Goal: Information Seeking & Learning: Learn about a topic

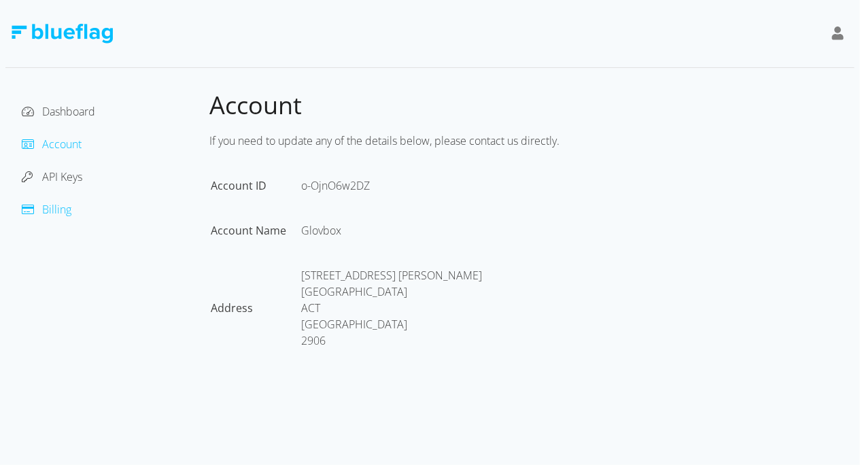
click at [54, 205] on span "Billing" at bounding box center [56, 209] width 29 height 15
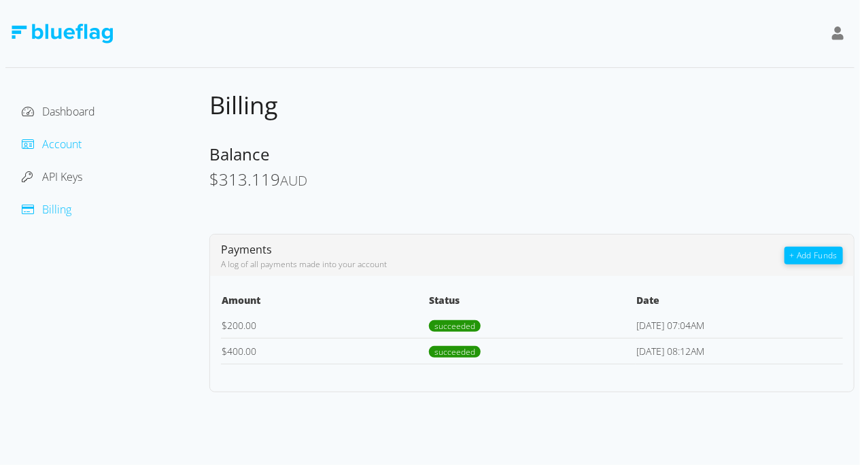
click at [68, 144] on span "Account" at bounding box center [61, 144] width 39 height 15
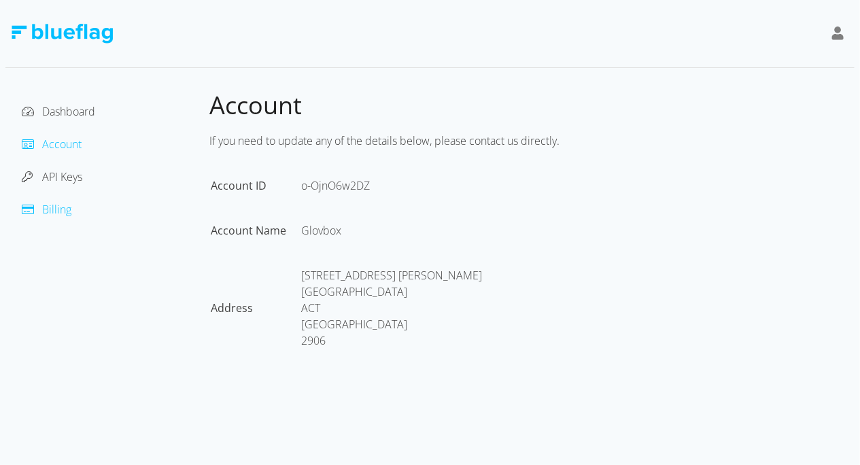
click at [39, 210] on div at bounding box center [32, 209] width 20 height 16
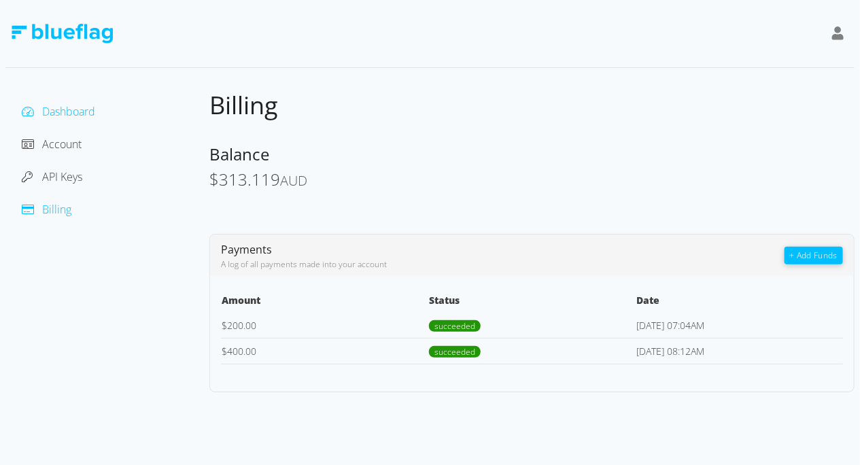
click at [83, 117] on span "Dashboard" at bounding box center [68, 111] width 53 height 15
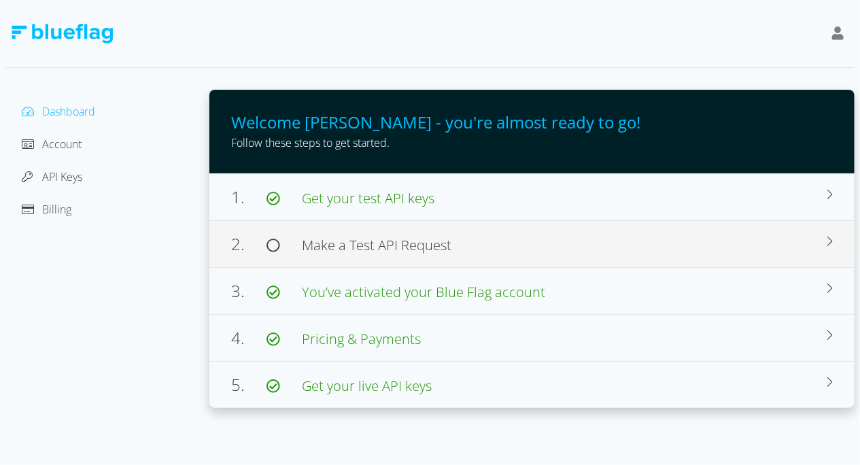
click at [421, 252] on span "Make a Test API Request" at bounding box center [377, 245] width 150 height 18
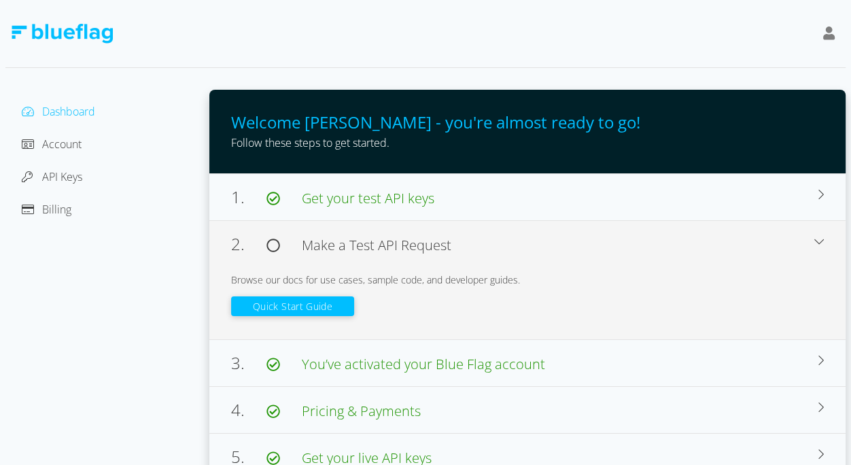
click at [332, 309] on button "Quick Start Guide" at bounding box center [292, 306] width 123 height 20
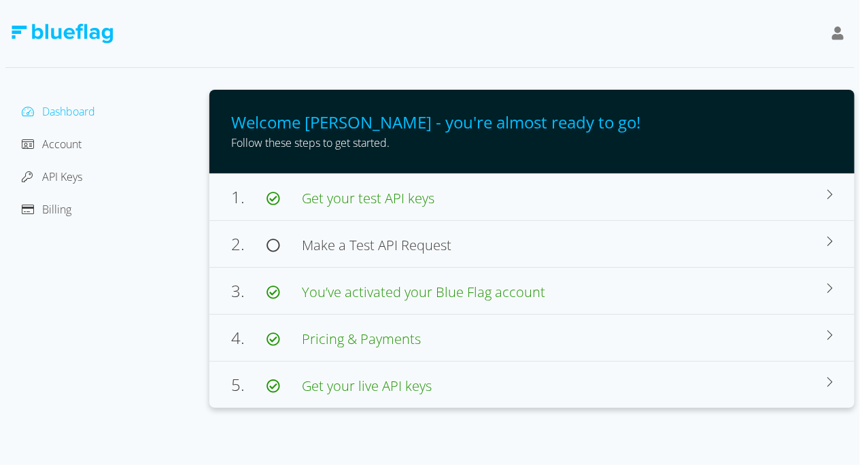
click at [86, 224] on div "Dashboard Account API Keys Billing" at bounding box center [107, 249] width 204 height 318
click at [63, 206] on span "Billing" at bounding box center [56, 209] width 29 height 15
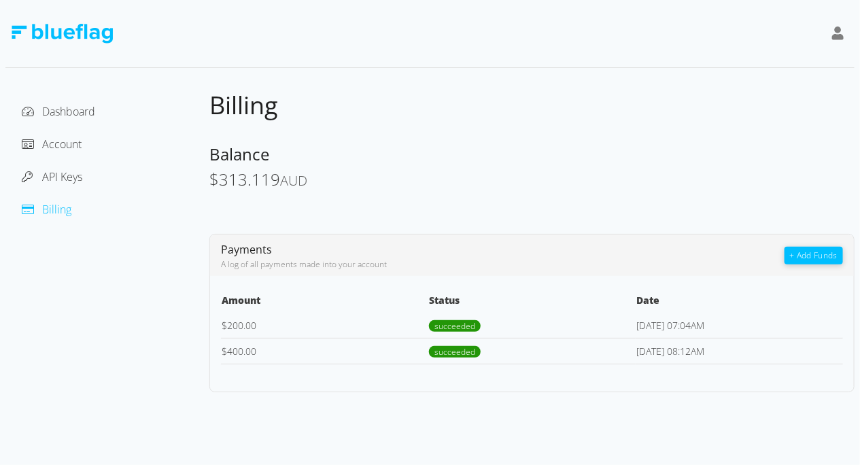
click at [269, 196] on div "Billing Balance $ 313.119 AUD Payments A log of all payments made into your acc…" at bounding box center [531, 241] width 645 height 303
click at [59, 177] on span "API Keys" at bounding box center [62, 176] width 40 height 15
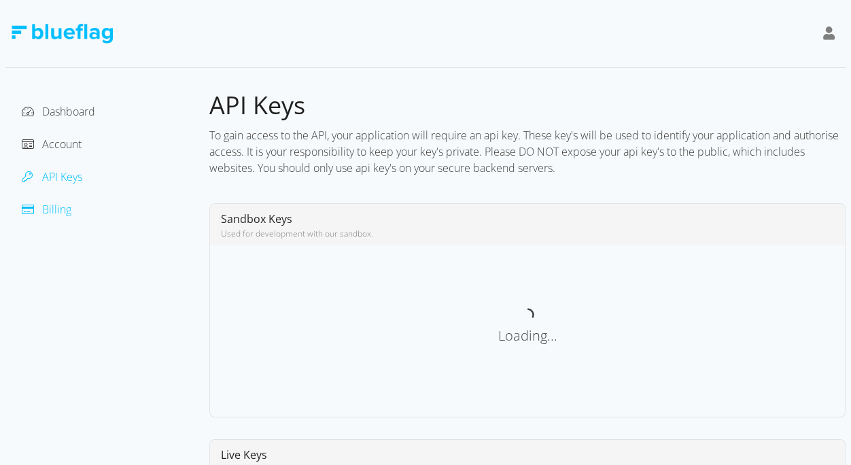
click at [59, 208] on span "Billing" at bounding box center [56, 209] width 29 height 15
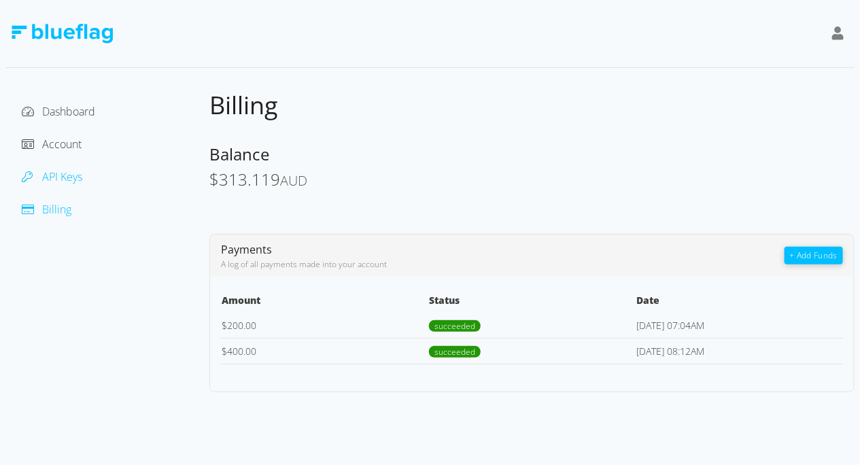
click at [40, 178] on div at bounding box center [32, 177] width 20 height 16
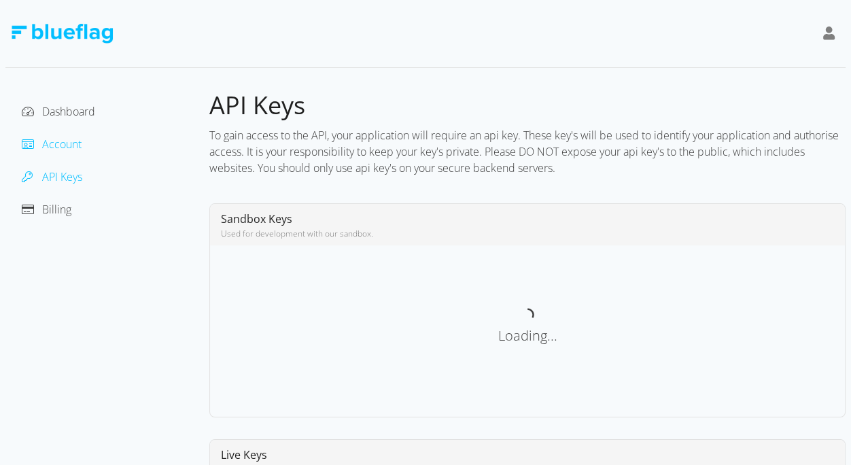
click at [58, 143] on span "Account" at bounding box center [61, 144] width 39 height 15
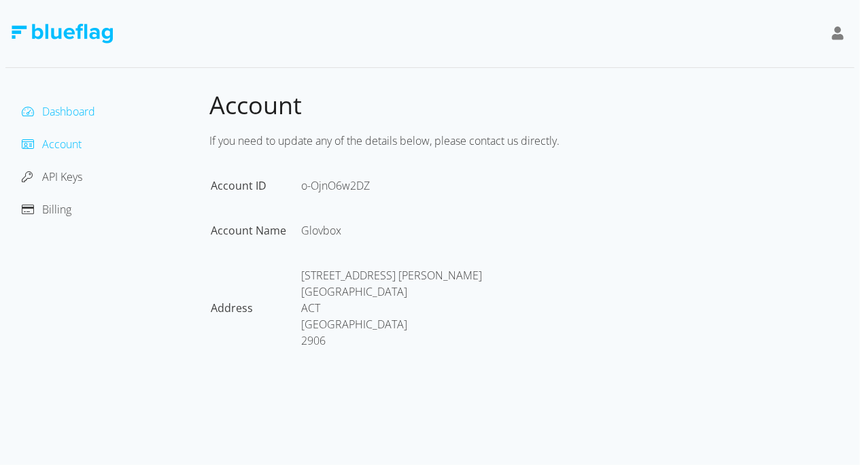
click at [68, 107] on span "Dashboard" at bounding box center [68, 111] width 53 height 15
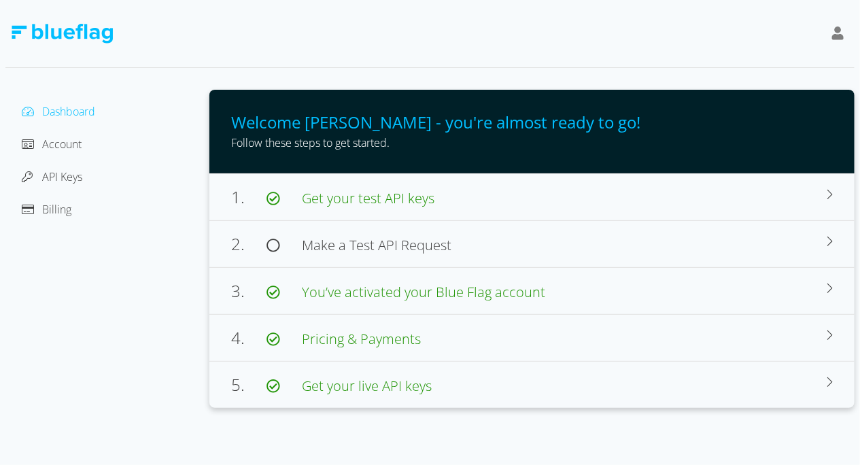
click at [81, 212] on div "Billing" at bounding box center [107, 210] width 182 height 22
click at [64, 207] on span "Billing" at bounding box center [56, 209] width 29 height 15
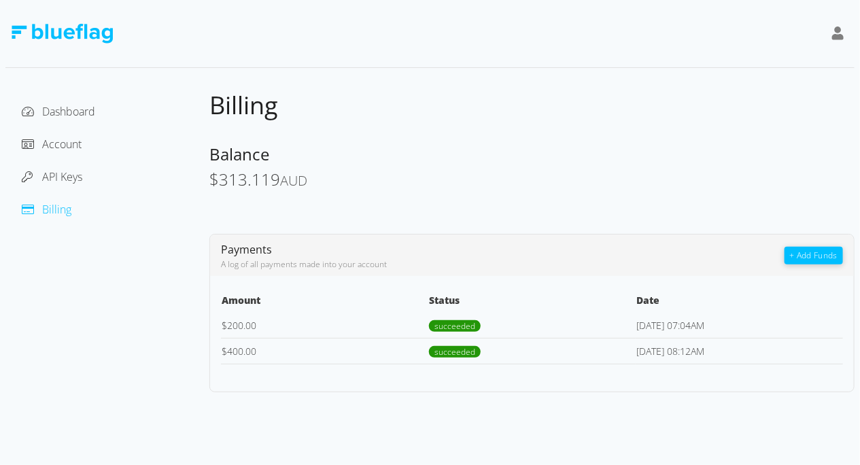
drag, startPoint x: 319, startPoint y: 184, endPoint x: 209, endPoint y: 180, distance: 109.5
click at [209, 180] on div "$ 313.119 AUD" at bounding box center [531, 181] width 645 height 20
click at [209, 180] on span "$" at bounding box center [214, 179] width 10 height 22
drag, startPoint x: 209, startPoint y: 180, endPoint x: 316, endPoint y: 179, distance: 106.8
click at [316, 179] on div "$ 313.119 AUD" at bounding box center [531, 181] width 645 height 20
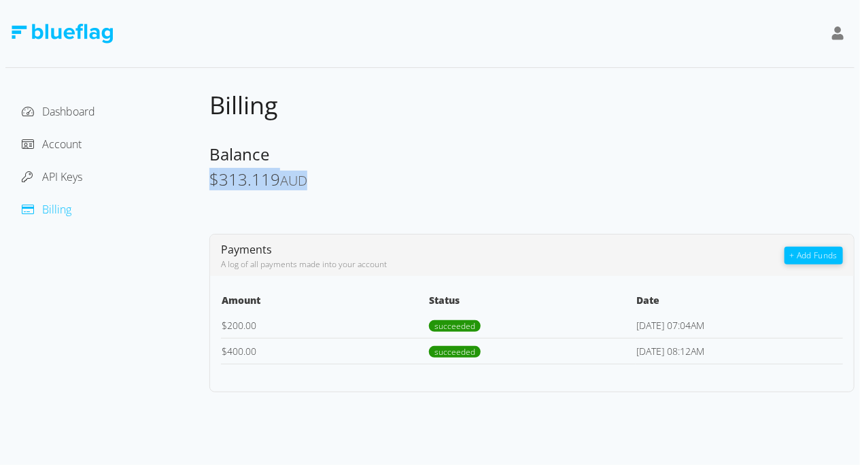
click at [316, 179] on div "$ 313.119 AUD" at bounding box center [531, 181] width 645 height 20
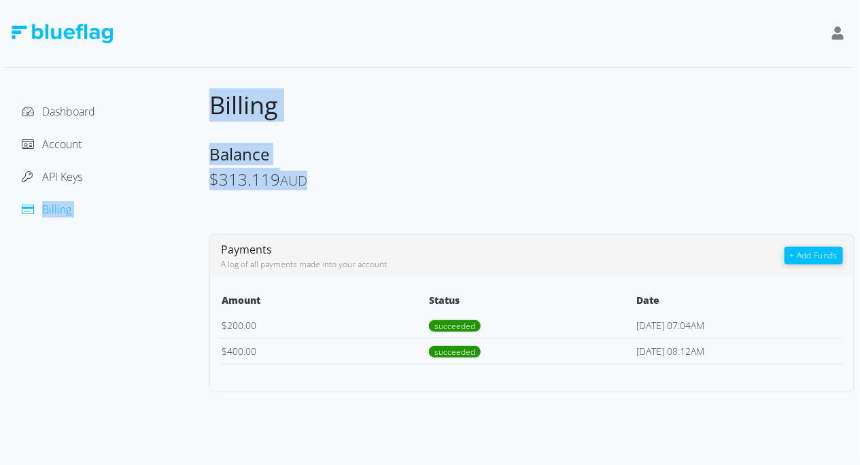
drag, startPoint x: 280, startPoint y: 172, endPoint x: 203, endPoint y: 175, distance: 77.6
click at [203, 175] on div "Dashboard Account API Keys Billing Billing Balance $ 313.119 AUD Payments A log…" at bounding box center [429, 241] width 849 height 303
click at [203, 175] on div "Dashboard Account API Keys Billing" at bounding box center [107, 241] width 204 height 303
drag, startPoint x: 208, startPoint y: 175, endPoint x: 327, endPoint y: 176, distance: 119.0
click at [330, 160] on div "Dashboard Account API Keys Billing Billing Balance $ 313.119 AUD Payments A log…" at bounding box center [429, 241] width 849 height 303
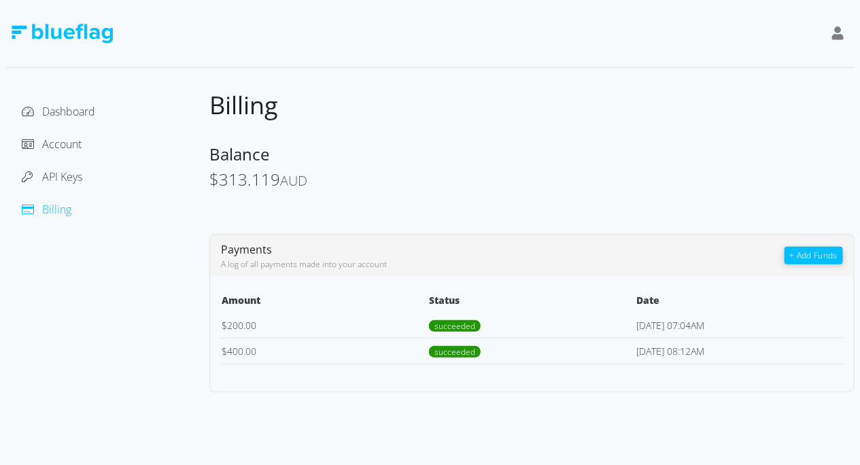
click at [327, 176] on div "$ 313.119 AUD" at bounding box center [531, 181] width 645 height 20
click at [324, 179] on div "$ 313.119 AUD" at bounding box center [531, 181] width 645 height 20
drag, startPoint x: 318, startPoint y: 181, endPoint x: 197, endPoint y: 182, distance: 120.3
click at [197, 182] on div "Dashboard Account API Keys Billing Billing Balance $ 313.119 AUD Payments A log…" at bounding box center [429, 241] width 849 height 303
click at [199, 183] on div "Dashboard Account API Keys Billing" at bounding box center [107, 241] width 204 height 303
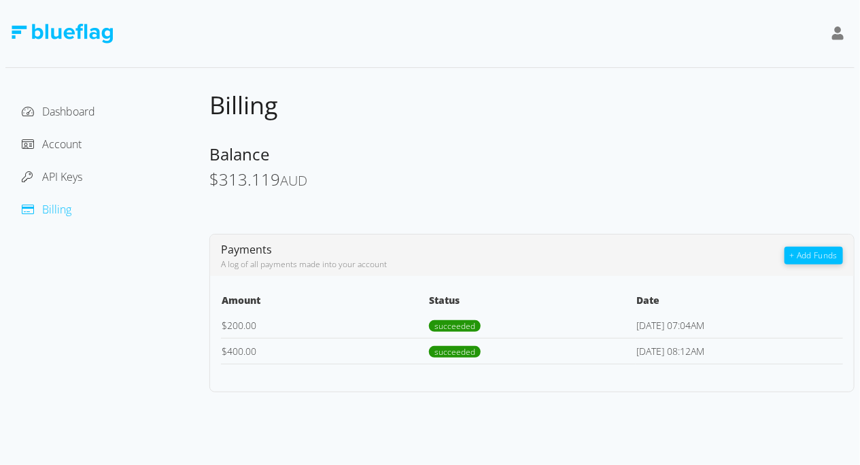
click at [256, 179] on span "313.119" at bounding box center [249, 179] width 61 height 22
click at [71, 144] on span "Account" at bounding box center [61, 144] width 39 height 15
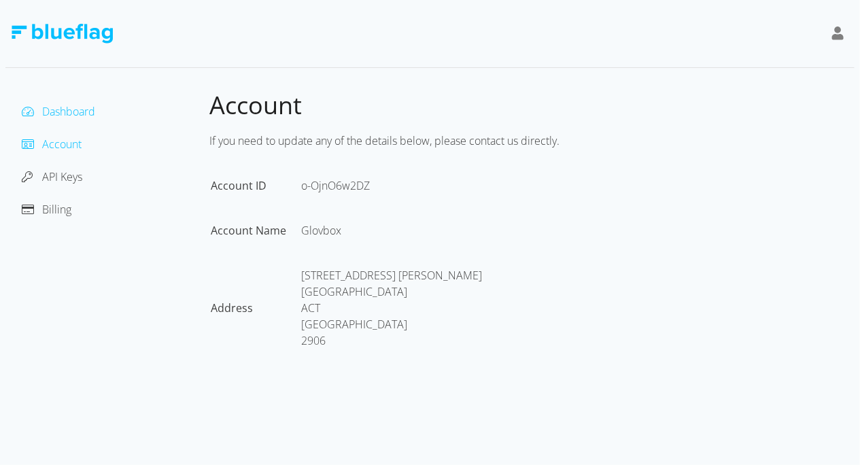
click at [78, 114] on span "Dashboard" at bounding box center [68, 111] width 53 height 15
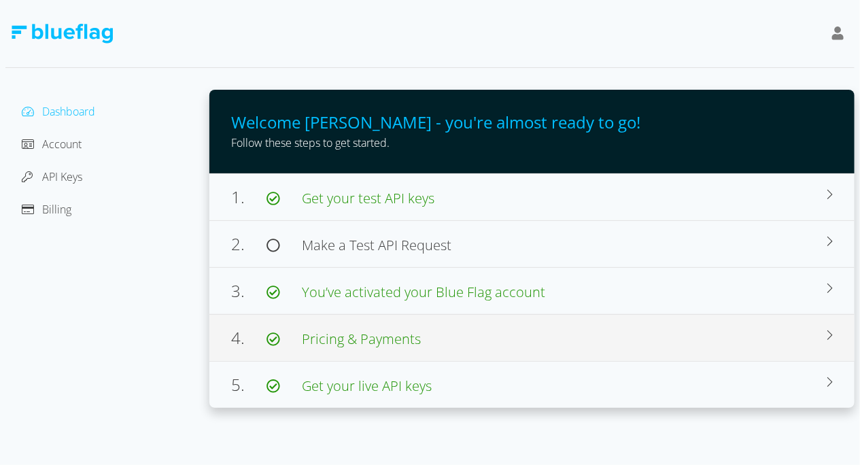
click at [392, 341] on span "Pricing & Payments" at bounding box center [361, 339] width 119 height 18
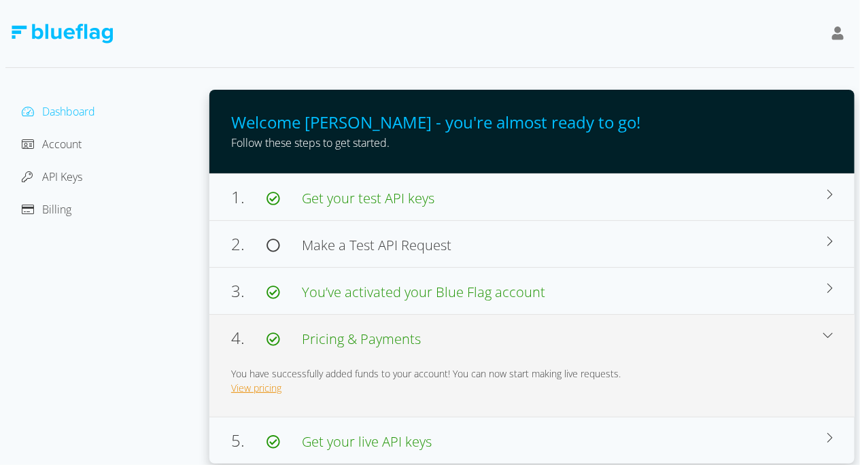
click at [237, 384] on link "View pricing" at bounding box center [256, 387] width 50 height 13
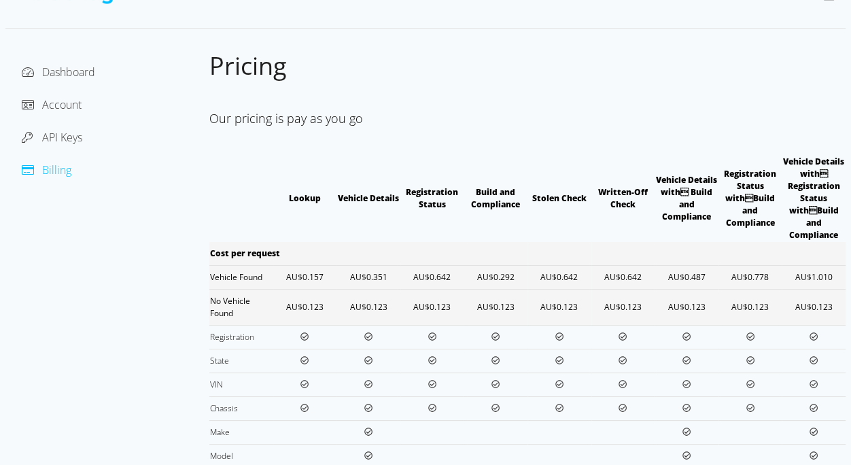
scroll to position [148, 0]
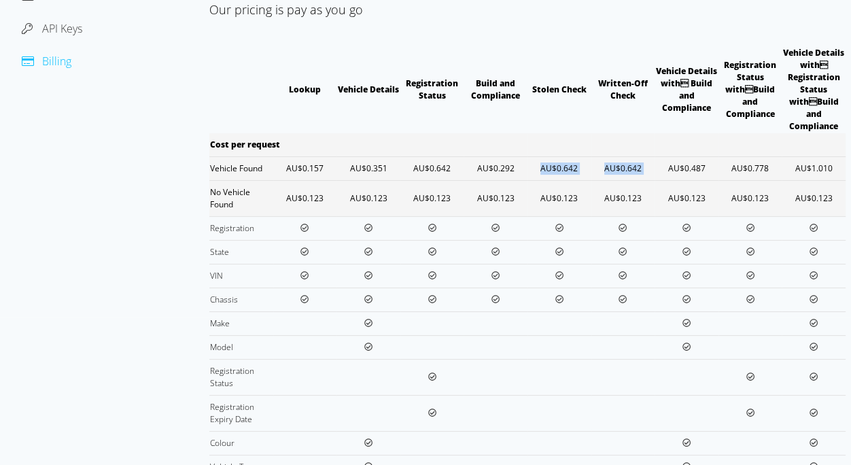
drag, startPoint x: 657, startPoint y: 163, endPoint x: 529, endPoint y: 162, distance: 128.5
click at [529, 162] on tr "Vehicle Found AU$0.157 AU$0.351 AU$0.642 AU$0.292 AU$0.642 AU$0.642 AU$0.487 AU…" at bounding box center [527, 168] width 636 height 24
click at [530, 172] on td "AU$0.642" at bounding box center [560, 168] width 64 height 24
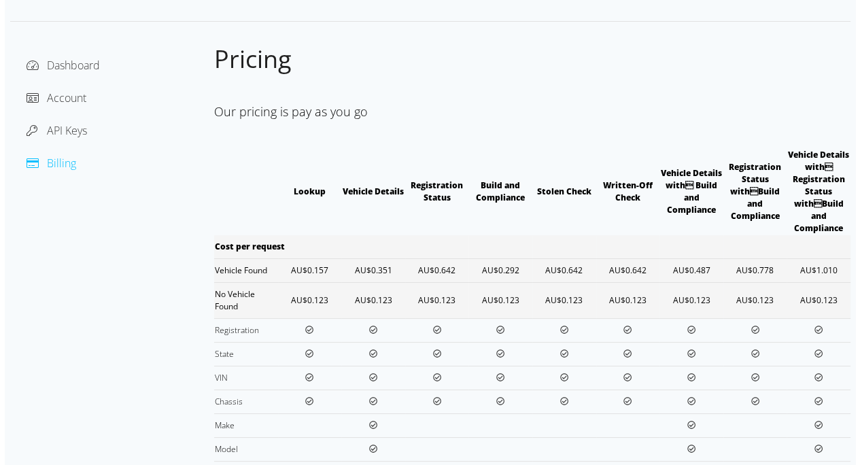
scroll to position [0, 0]
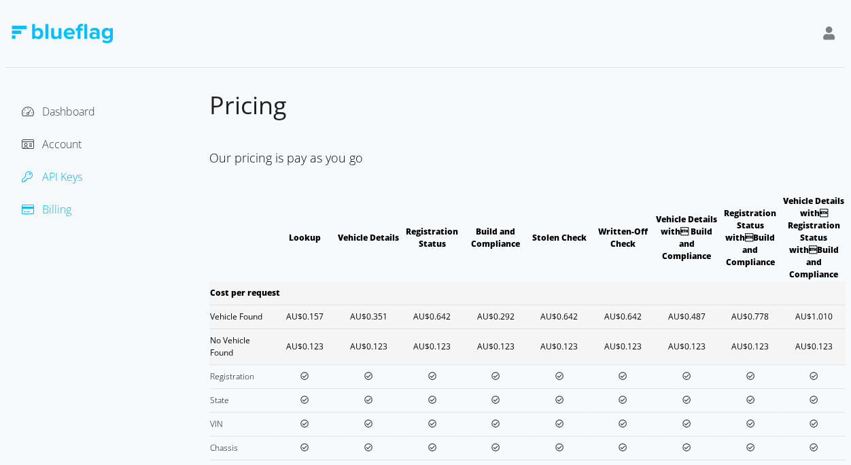
click at [61, 181] on span "API Keys" at bounding box center [62, 176] width 40 height 15
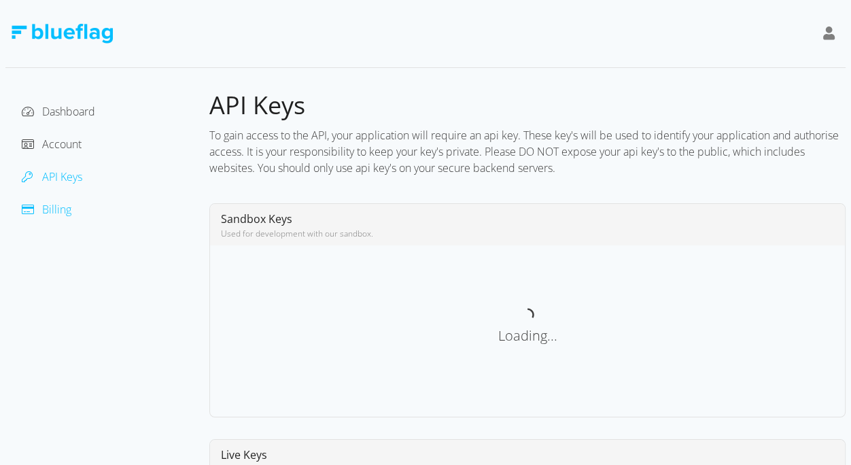
click at [51, 203] on span "Billing" at bounding box center [56, 209] width 29 height 15
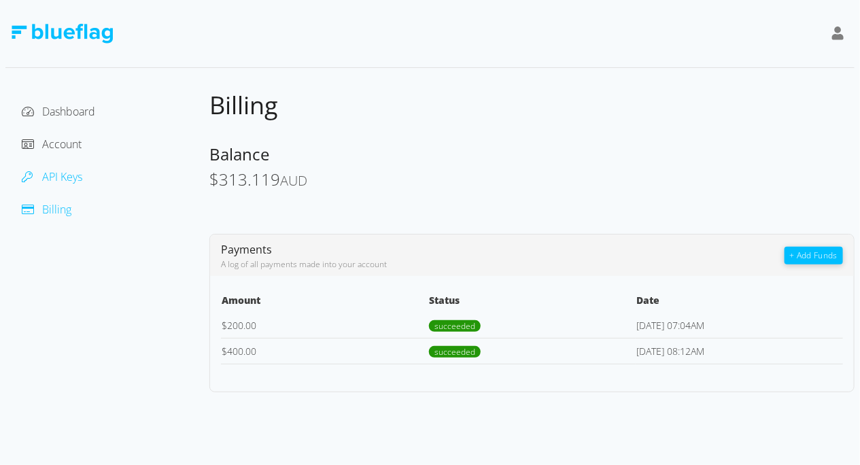
click at [71, 172] on span "API Keys" at bounding box center [62, 176] width 40 height 15
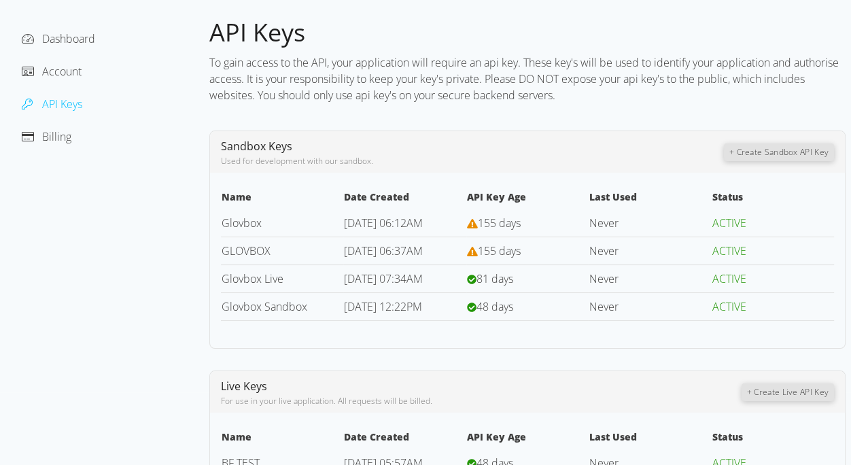
scroll to position [140, 0]
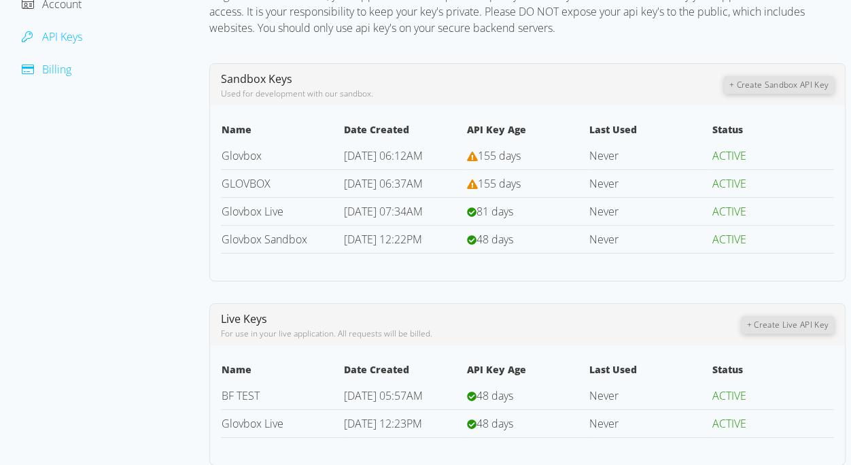
click at [65, 71] on span "Billing" at bounding box center [56, 69] width 29 height 15
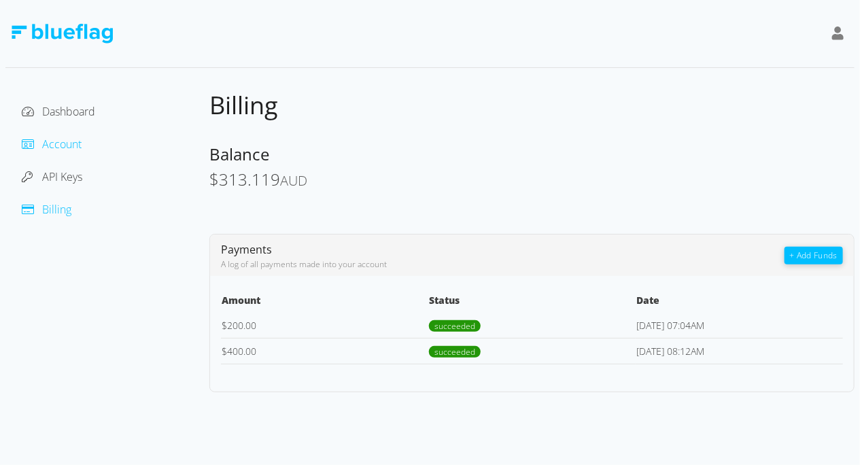
click at [74, 143] on span "Account" at bounding box center [61, 144] width 39 height 15
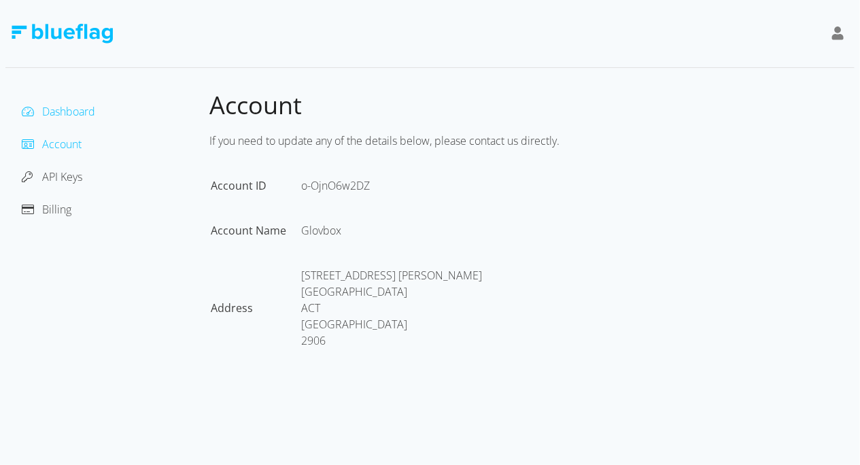
click at [74, 116] on span "Dashboard" at bounding box center [68, 111] width 53 height 15
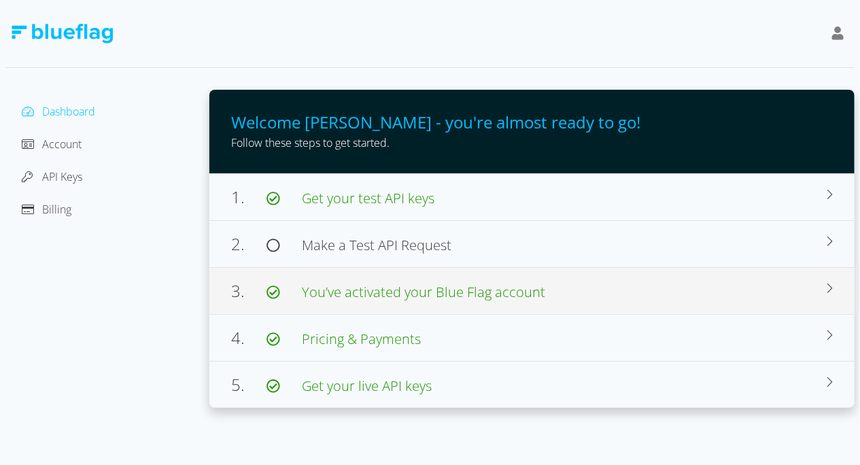
click at [465, 283] on span "You’ve activated your Blue Flag account" at bounding box center [423, 292] width 243 height 18
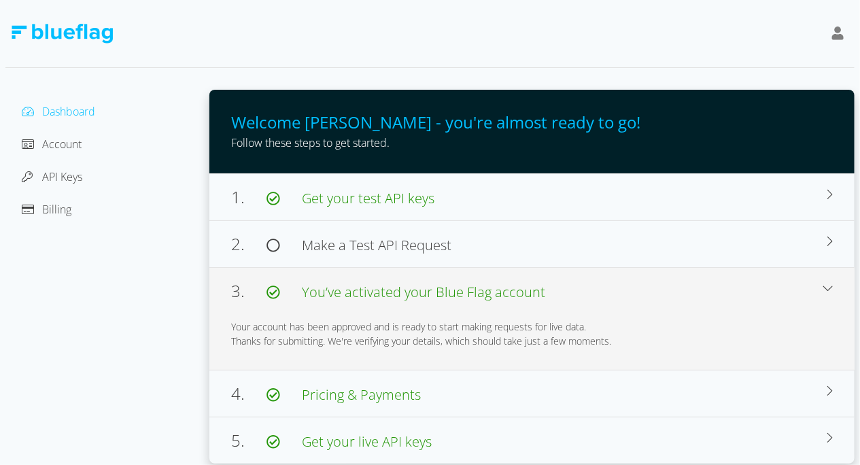
click at [502, 300] on div "3. You’ve activated your Blue Flag account" at bounding box center [527, 291] width 592 height 24
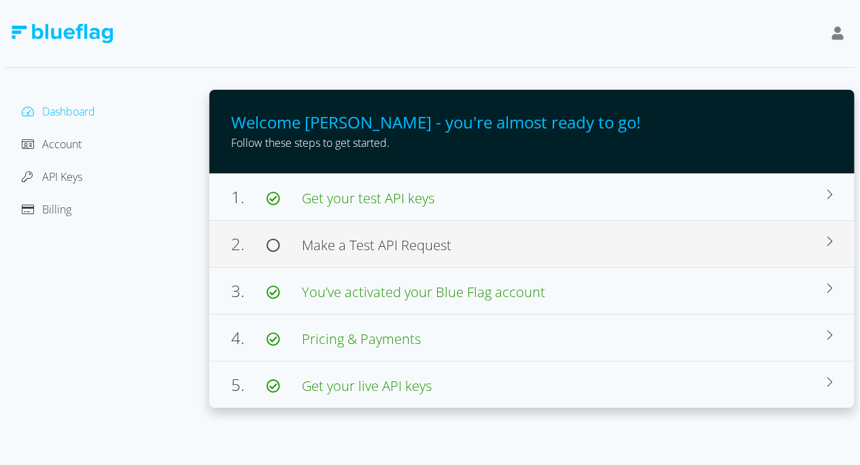
click at [447, 232] on div "2. Make a Test API Request" at bounding box center [529, 244] width 596 height 24
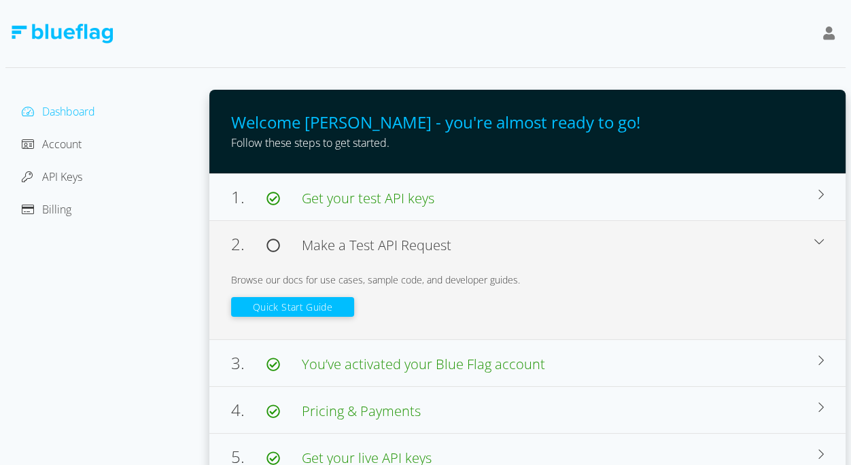
click at [447, 232] on div "2. Make a Test API Request" at bounding box center [522, 244] width 583 height 24
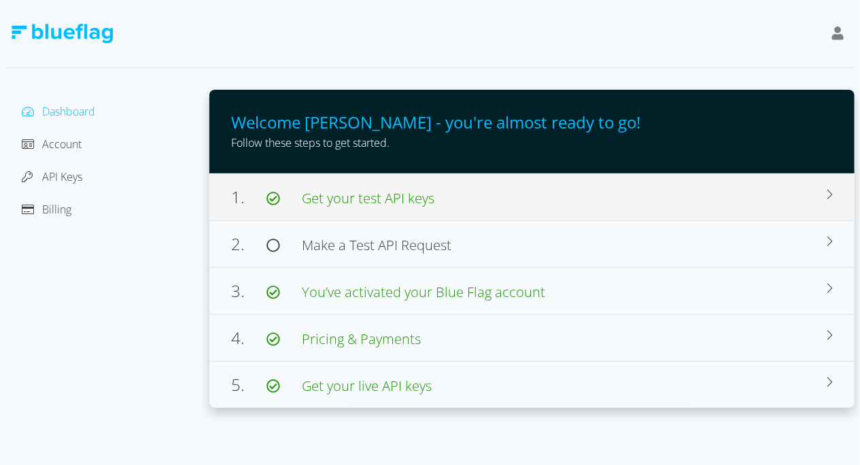
click at [449, 208] on div "1. Get your test API keys" at bounding box center [529, 197] width 596 height 24
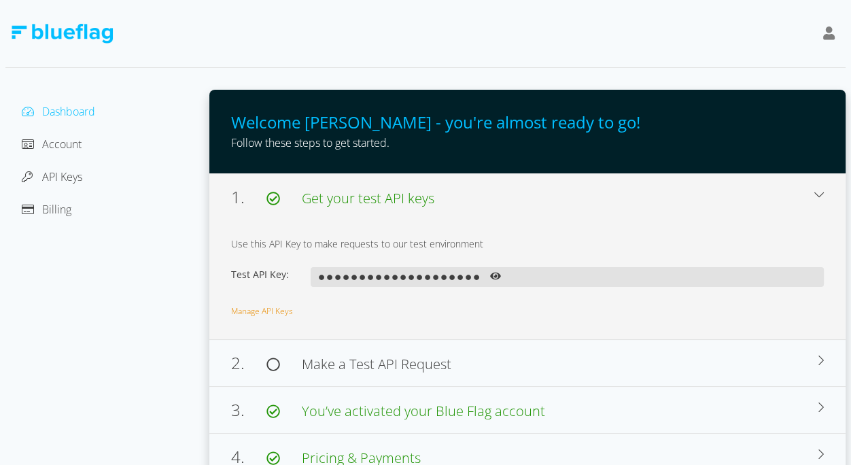
click at [449, 208] on div "1. Get your test API keys" at bounding box center [522, 197] width 583 height 24
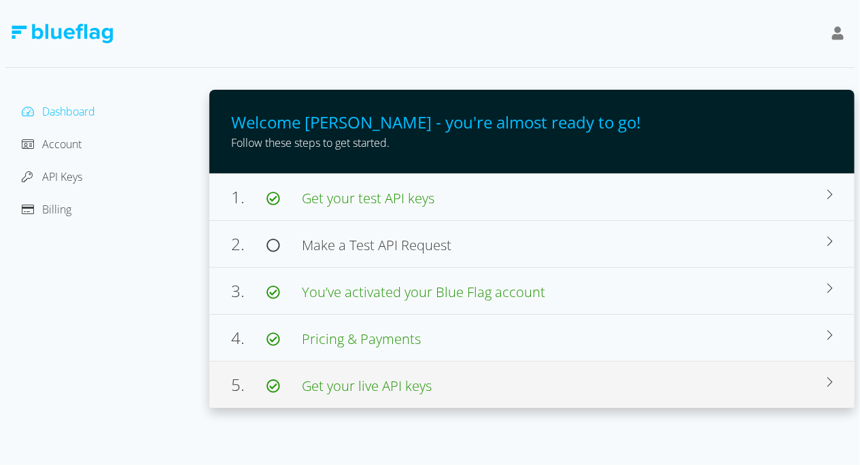
click at [398, 373] on div "5. Get your live API keys" at bounding box center [529, 385] width 596 height 24
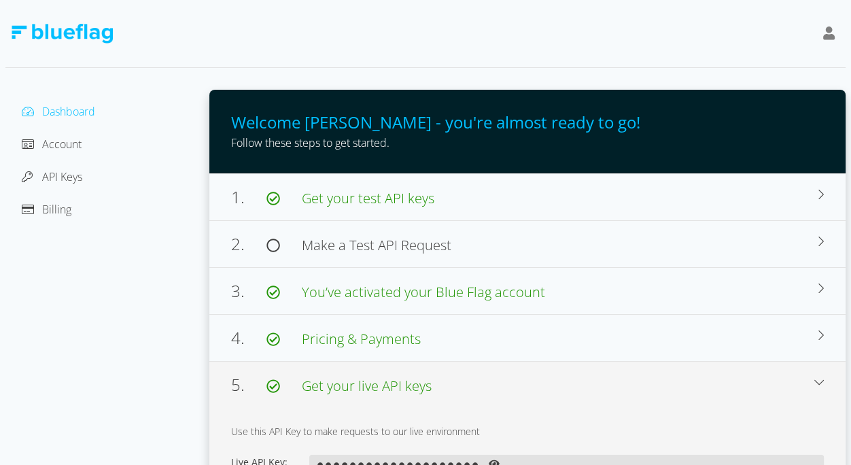
click at [398, 373] on div "5. Get your live API keys" at bounding box center [522, 385] width 583 height 24
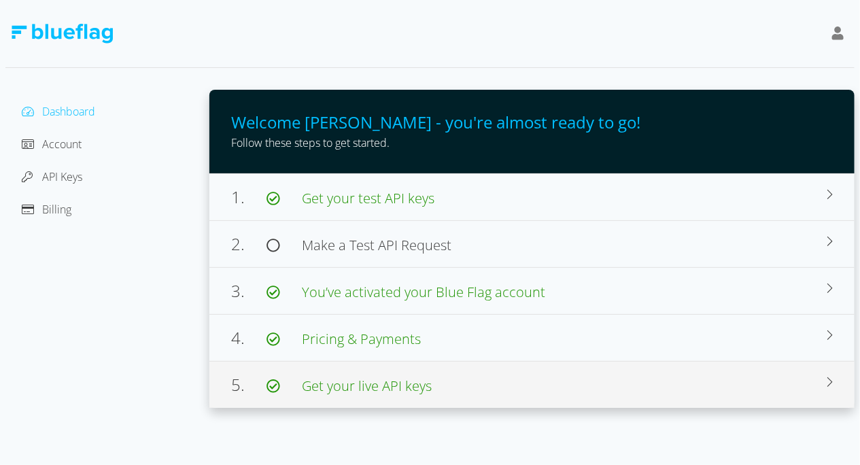
click at [398, 373] on div "5. Get your live API keys" at bounding box center [529, 385] width 596 height 24
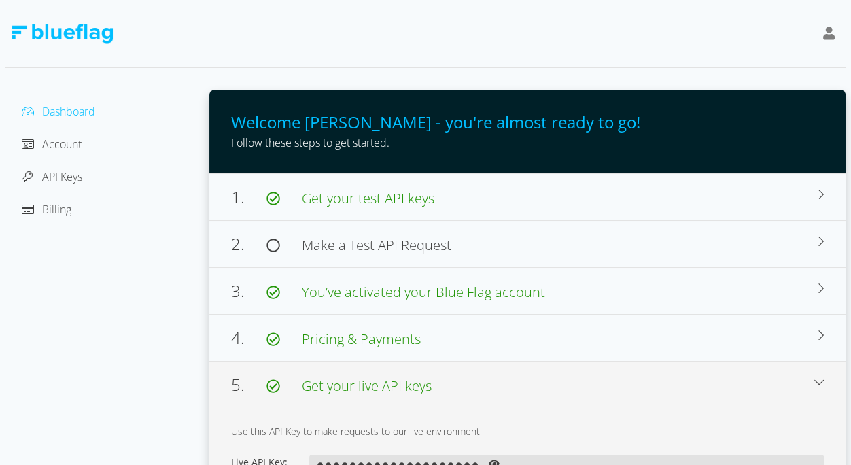
scroll to position [61, 0]
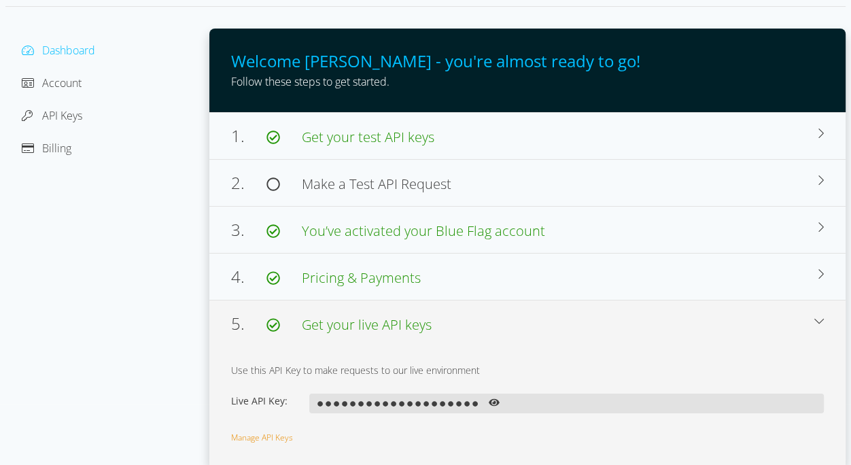
click at [494, 402] on icon at bounding box center [494, 402] width 11 height 7
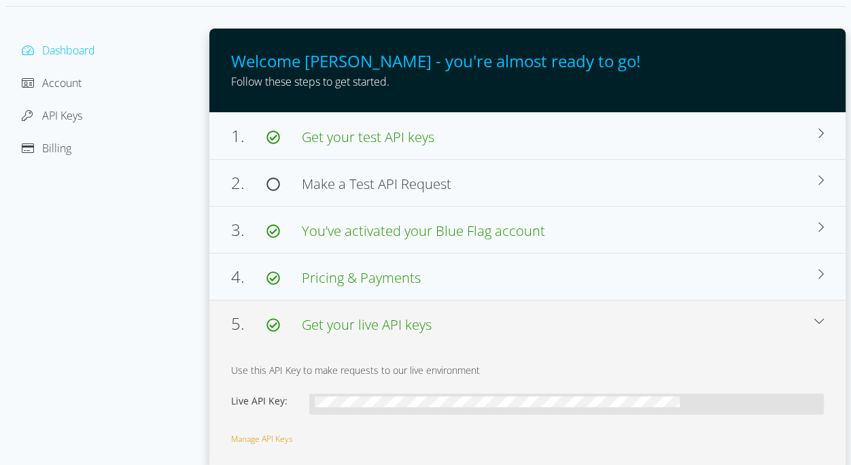
click at [150, 258] on div "Dashboard Account API Keys Billing" at bounding box center [107, 248] width 204 height 439
click at [83, 112] on div "API Keys" at bounding box center [107, 116] width 182 height 22
click at [73, 114] on span "API Keys" at bounding box center [62, 115] width 40 height 15
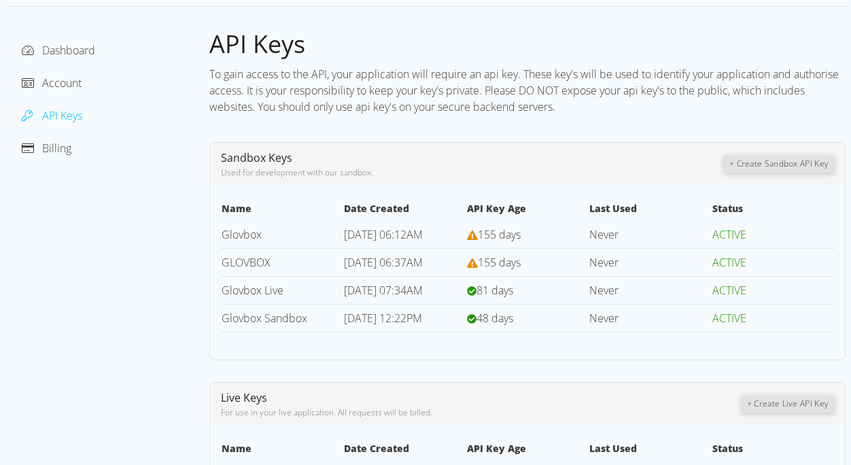
click at [54, 91] on div "Account" at bounding box center [107, 83] width 182 height 22
click at [54, 90] on div "Account" at bounding box center [107, 83] width 182 height 22
click at [61, 88] on span "Account" at bounding box center [61, 82] width 39 height 15
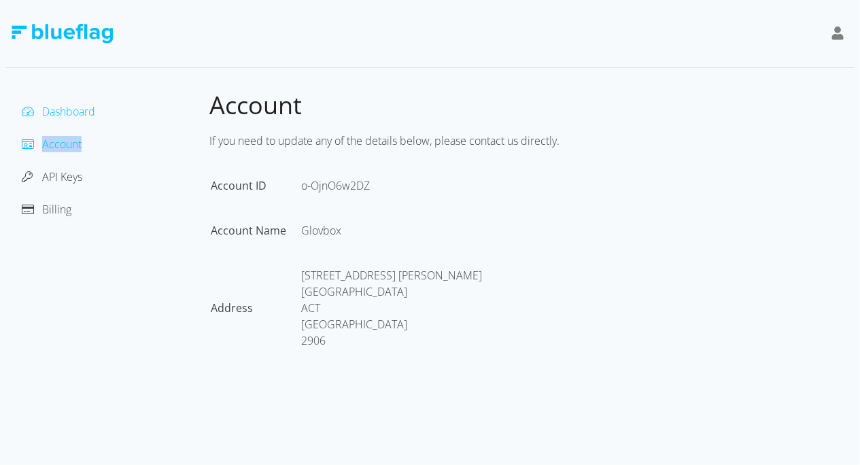
click at [71, 112] on span "Dashboard" at bounding box center [68, 111] width 53 height 15
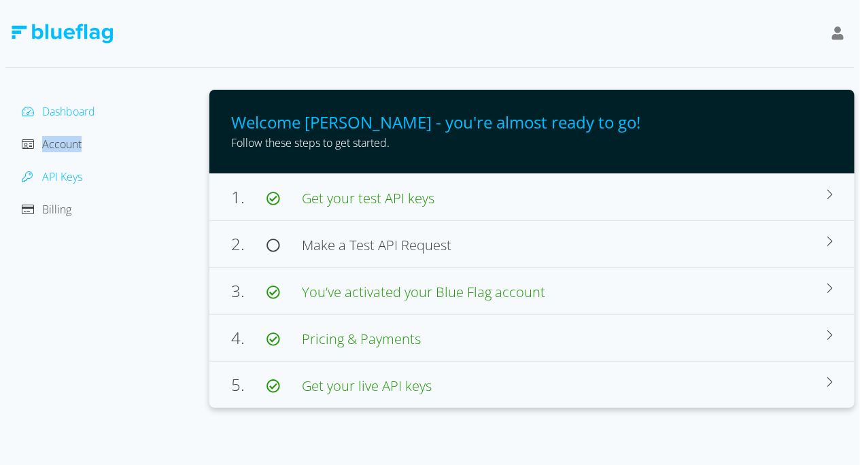
click at [48, 170] on span "API Keys" at bounding box center [62, 176] width 40 height 15
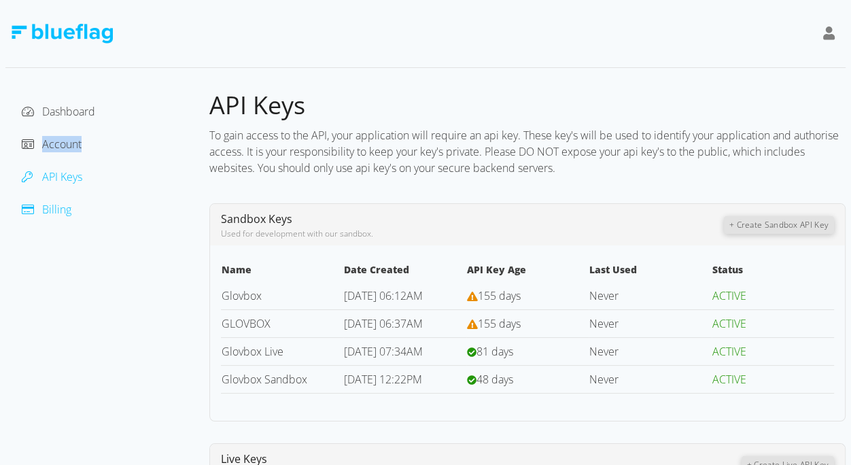
click at [50, 206] on span "Billing" at bounding box center [56, 209] width 29 height 15
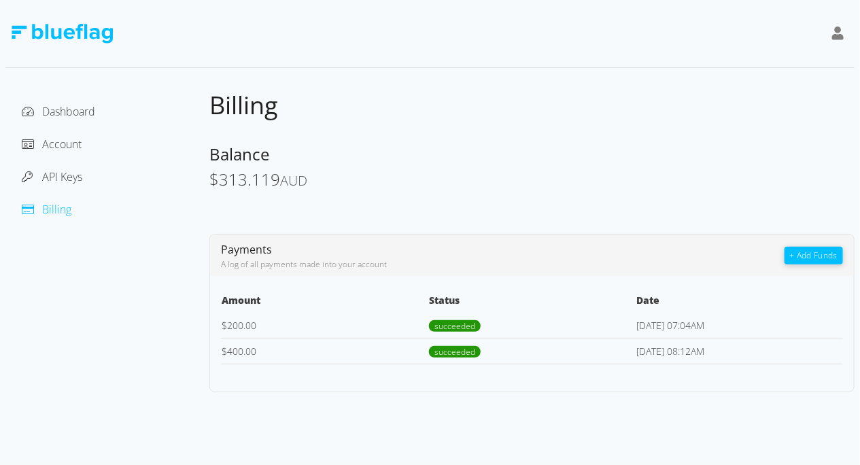
click at [460, 98] on div "Billing" at bounding box center [531, 106] width 645 height 32
drag, startPoint x: 280, startPoint y: 179, endPoint x: 209, endPoint y: 179, distance: 70.7
click at [209, 179] on span "$ 310.962 AUD" at bounding box center [258, 179] width 98 height 22
click at [209, 179] on span "$" at bounding box center [214, 179] width 10 height 22
click at [237, 181] on span "310.962" at bounding box center [249, 179] width 61 height 22
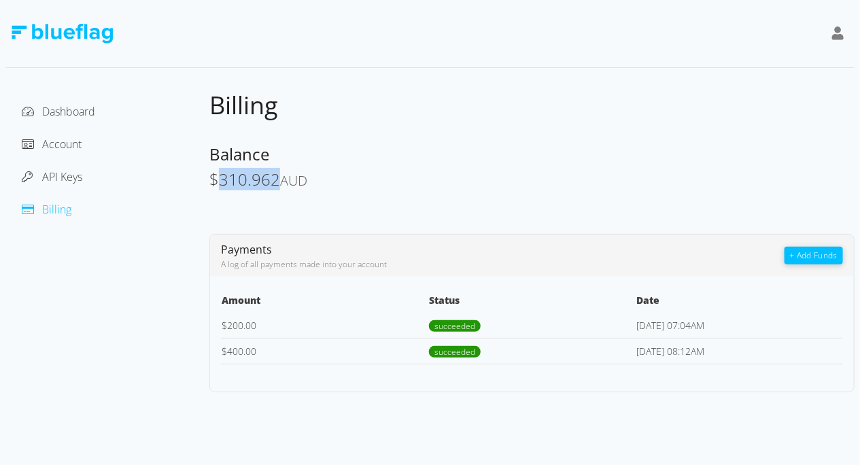
click at [237, 181] on span "310.962" at bounding box center [249, 179] width 61 height 22
copy span "$ 310.962 AUD"
click at [340, 190] on div "$ 310.962 AUD" at bounding box center [531, 181] width 645 height 20
drag, startPoint x: 309, startPoint y: 184, endPoint x: 175, endPoint y: 177, distance: 133.5
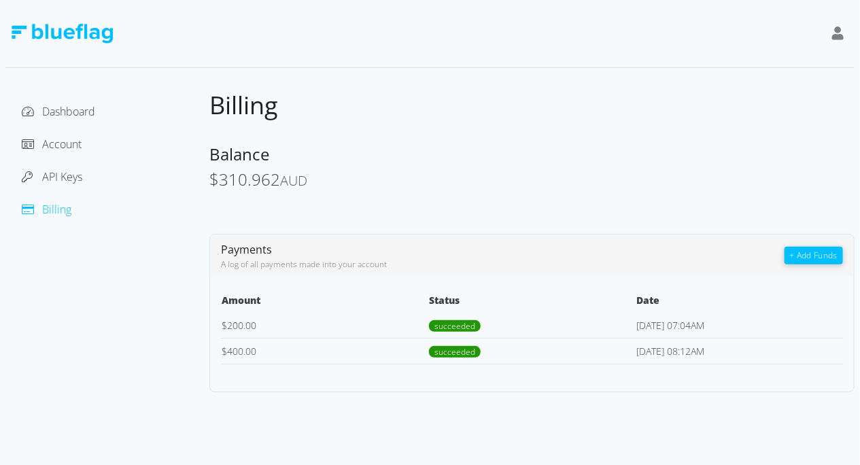
click at [175, 177] on div "Dashboard Account API Keys Billing Billing Balance $ 310.962 AUD Payments A log…" at bounding box center [429, 241] width 849 height 303
click at [295, 190] on div "Billing Balance $ 310.962 AUD Payments A log of all payments made into your acc…" at bounding box center [531, 241] width 645 height 303
drag, startPoint x: 320, startPoint y: 184, endPoint x: 197, endPoint y: 179, distance: 122.5
click at [197, 179] on div "Dashboard Account API Keys Billing Billing Balance $ 310.962 AUD Payments A log…" at bounding box center [429, 241] width 849 height 303
click at [273, 189] on span "310.962" at bounding box center [249, 179] width 61 height 22
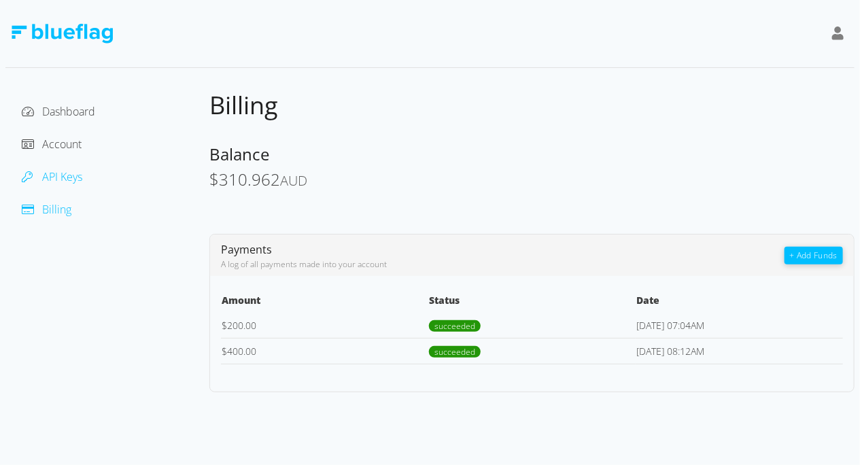
click at [67, 177] on span "API Keys" at bounding box center [62, 176] width 40 height 15
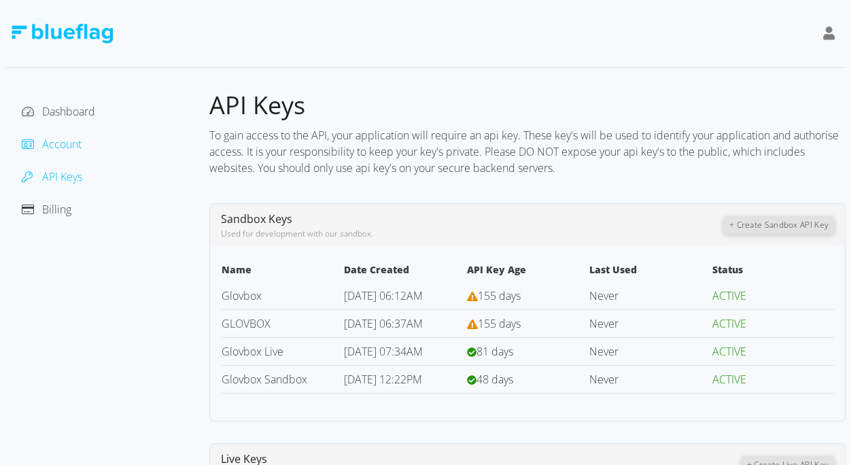
click at [59, 144] on span "Account" at bounding box center [61, 144] width 39 height 15
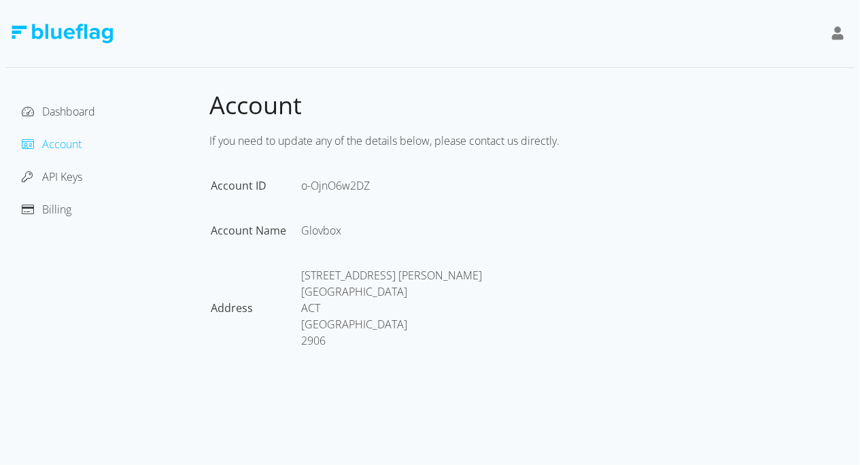
click at [31, 95] on div "Dashboard Account API Keys Billing" at bounding box center [107, 236] width 204 height 293
click at [38, 105] on div at bounding box center [32, 111] width 20 height 16
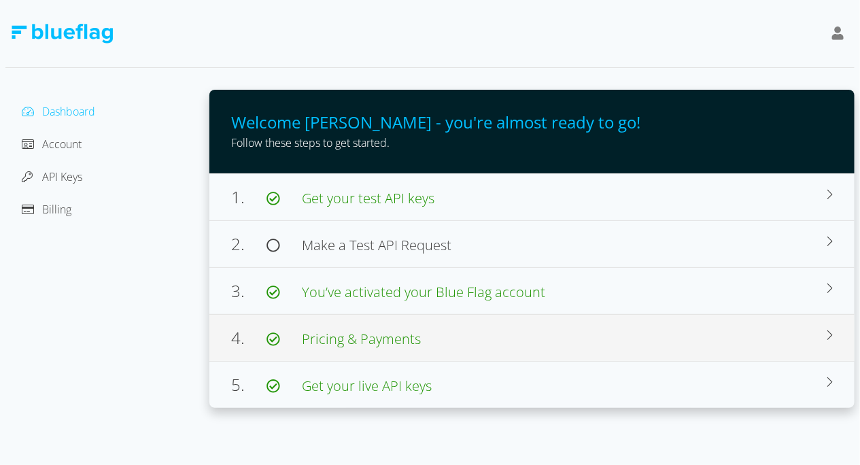
click at [383, 345] on span "Pricing & Payments" at bounding box center [361, 339] width 119 height 18
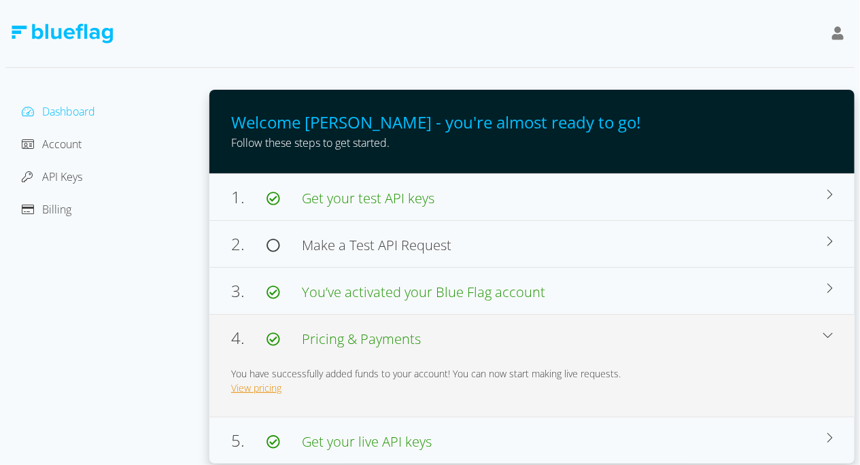
click at [261, 388] on link "View pricing" at bounding box center [256, 387] width 50 height 13
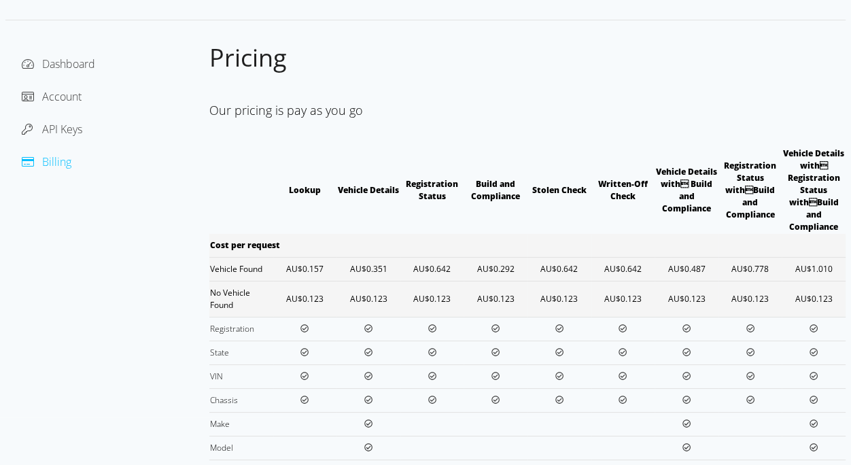
scroll to position [74, 0]
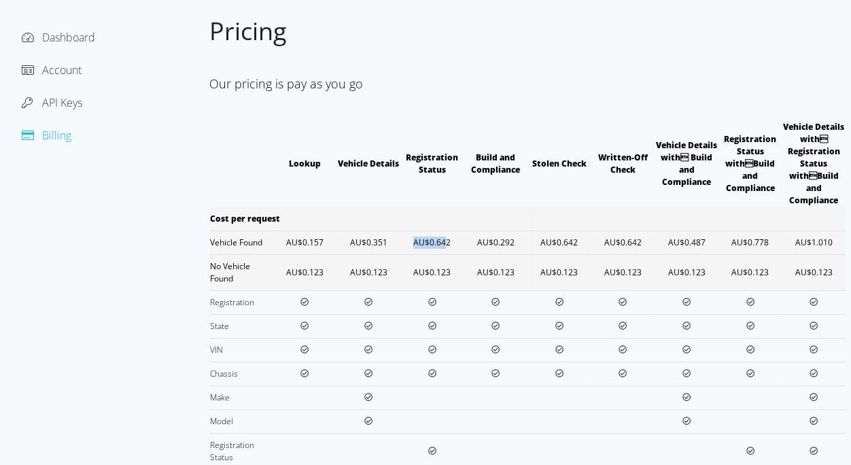
drag, startPoint x: 407, startPoint y: 238, endPoint x: 447, endPoint y: 241, distance: 40.9
click at [446, 241] on td "AU$0.642" at bounding box center [432, 242] width 64 height 24
drag, startPoint x: 533, startPoint y: 238, endPoint x: 567, endPoint y: 237, distance: 34.0
click at [567, 237] on td "AU$0.642" at bounding box center [560, 242] width 64 height 24
drag, startPoint x: 599, startPoint y: 243, endPoint x: 659, endPoint y: 244, distance: 59.8
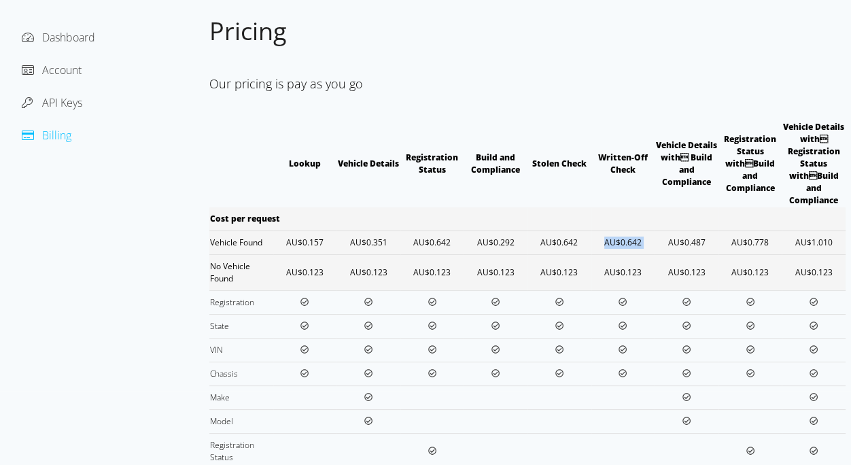
click at [659, 244] on tr "Vehicle Found AU$0.157 AU$0.351 AU$0.642 AU$0.292 AU$0.642 AU$0.642 AU$0.487 AU…" at bounding box center [527, 242] width 636 height 24
drag, startPoint x: 410, startPoint y: 238, endPoint x: 630, endPoint y: 250, distance: 219.9
click at [630, 250] on tr "Vehicle Found AU$0.157 AU$0.351 AU$0.642 AU$0.292 AU$0.642 AU$0.642 AU$0.487 AU…" at bounding box center [527, 242] width 636 height 24
drag, startPoint x: 291, startPoint y: 241, endPoint x: 455, endPoint y: 241, distance: 163.9
click at [455, 241] on tr "Vehicle Found AU$0.157 AU$0.351 AU$0.642 AU$0.292 AU$0.642 AU$0.642 AU$0.487 AU…" at bounding box center [527, 242] width 636 height 24
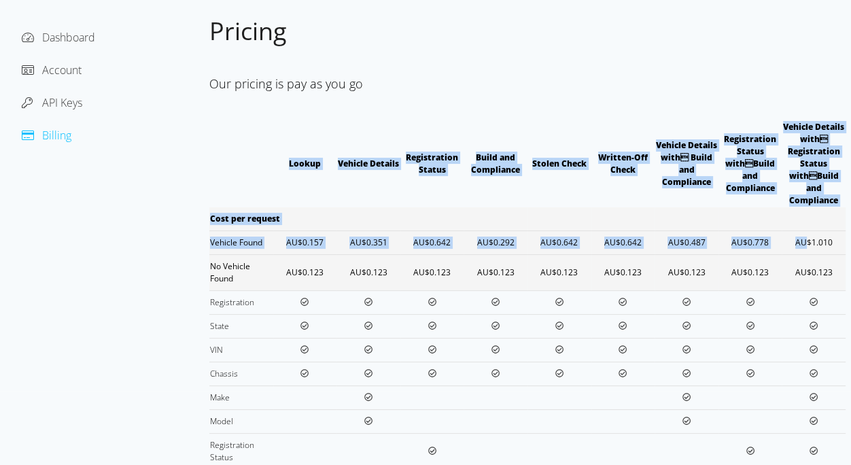
drag, startPoint x: 807, startPoint y: 241, endPoint x: 834, endPoint y: 245, distance: 27.4
click at [850, 242] on div "Dashboard Account API Keys Billing Pricing Our pricing is pay as you go Lookup …" at bounding box center [425, 472] width 851 height 1093
click at [823, 245] on td "AU$1.010" at bounding box center [814, 242] width 64 height 24
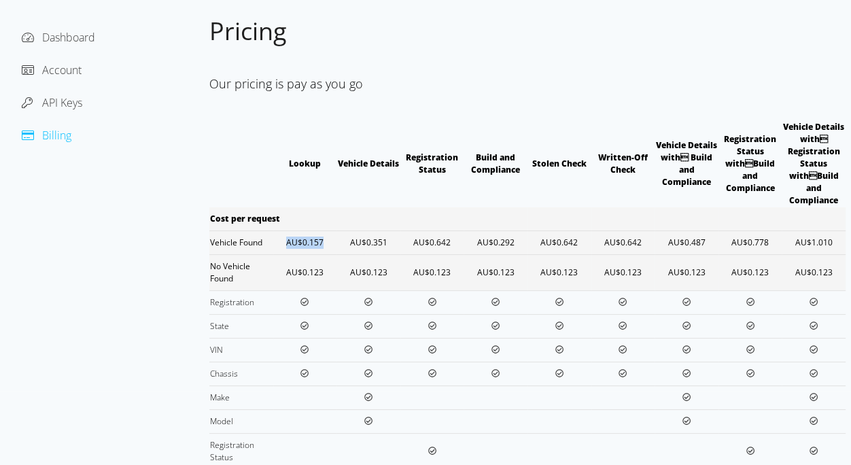
drag, startPoint x: 288, startPoint y: 245, endPoint x: 320, endPoint y: 241, distance: 32.2
click at [320, 241] on td "AU$0.157" at bounding box center [305, 242] width 64 height 24
drag, startPoint x: 352, startPoint y: 242, endPoint x: 390, endPoint y: 239, distance: 38.2
click at [392, 238] on td "AU$0.351" at bounding box center [369, 242] width 64 height 24
drag, startPoint x: 413, startPoint y: 238, endPoint x: 460, endPoint y: 239, distance: 46.9
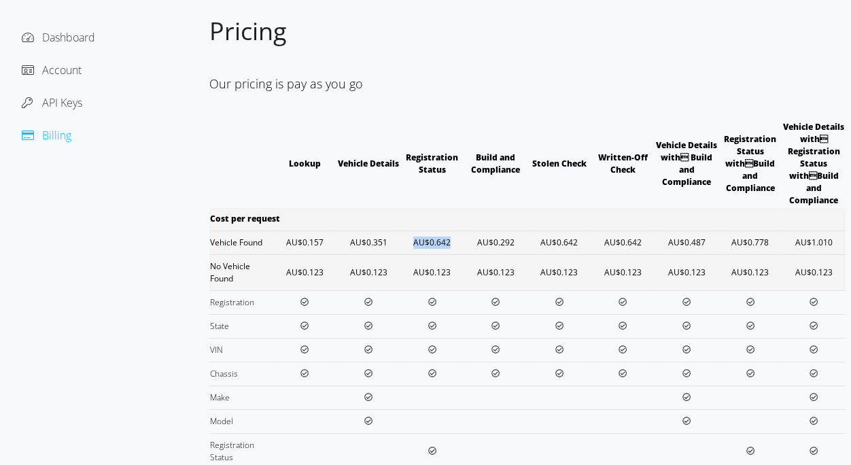
click at [460, 239] on td "AU$0.642" at bounding box center [432, 242] width 64 height 24
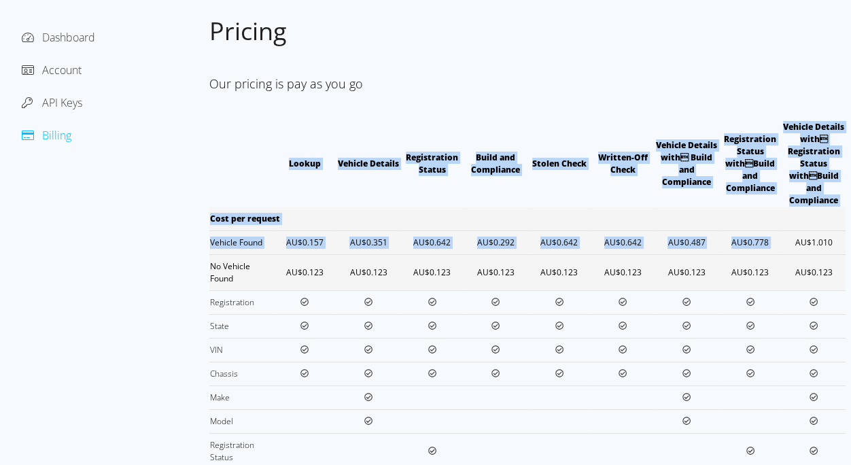
drag, startPoint x: 796, startPoint y: 240, endPoint x: 859, endPoint y: 235, distance: 63.4
click at [851, 235] on html "Dashboard Account API Keys Billing Pricing Our pricing is pay as you go Lookup …" at bounding box center [425, 158] width 851 height 465
click at [821, 245] on td "AU$1.010" at bounding box center [814, 242] width 64 height 24
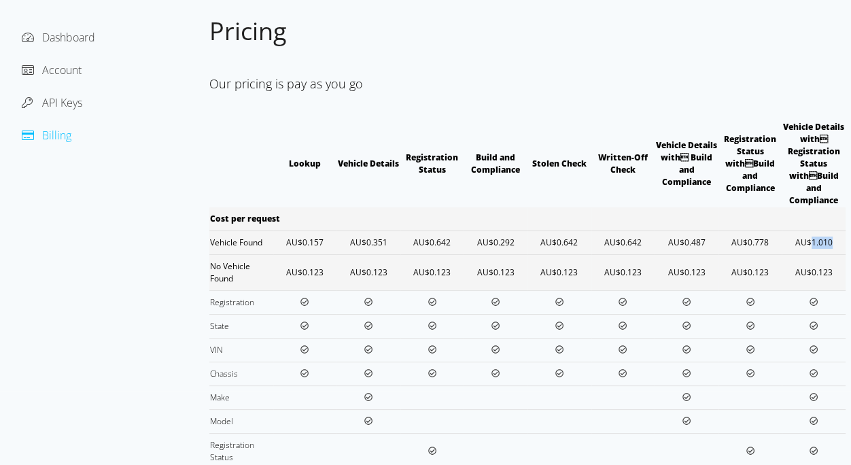
click at [821, 245] on td "AU$1.010" at bounding box center [814, 242] width 64 height 24
drag, startPoint x: 288, startPoint y: 271, endPoint x: 319, endPoint y: 271, distance: 31.3
click at [319, 271] on td "AU$0.123" at bounding box center [305, 272] width 64 height 36
click at [329, 281] on td "AU$0.123" at bounding box center [305, 272] width 64 height 36
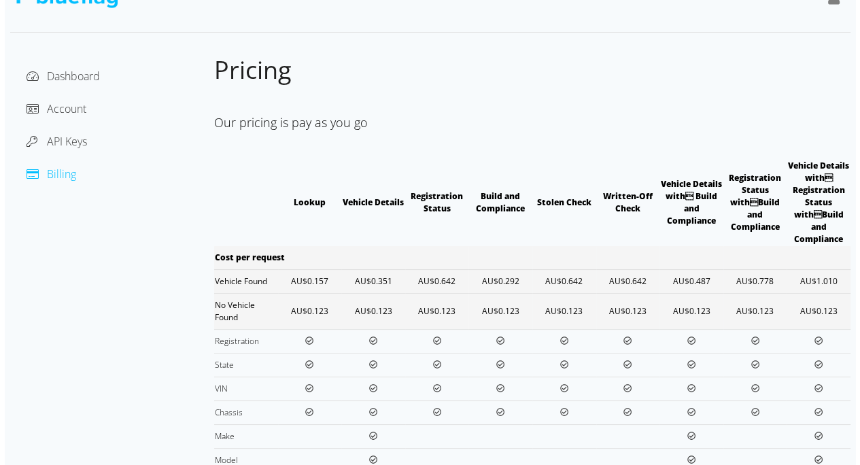
scroll to position [0, 0]
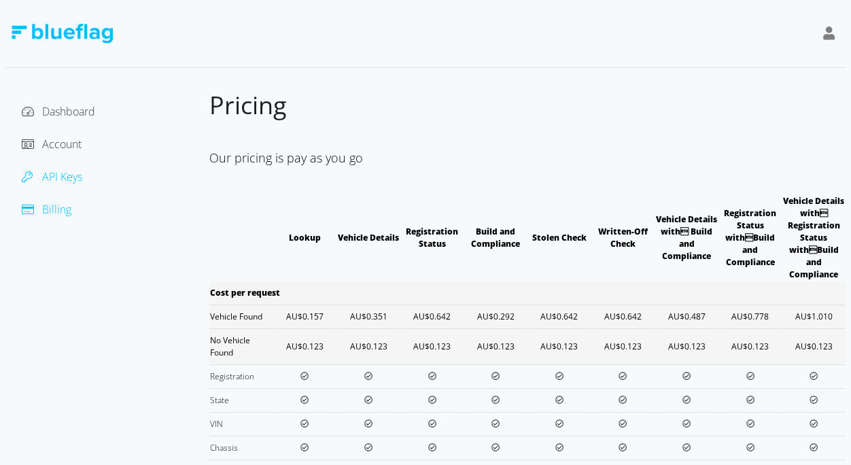
click at [73, 172] on span "API Keys" at bounding box center [62, 176] width 40 height 15
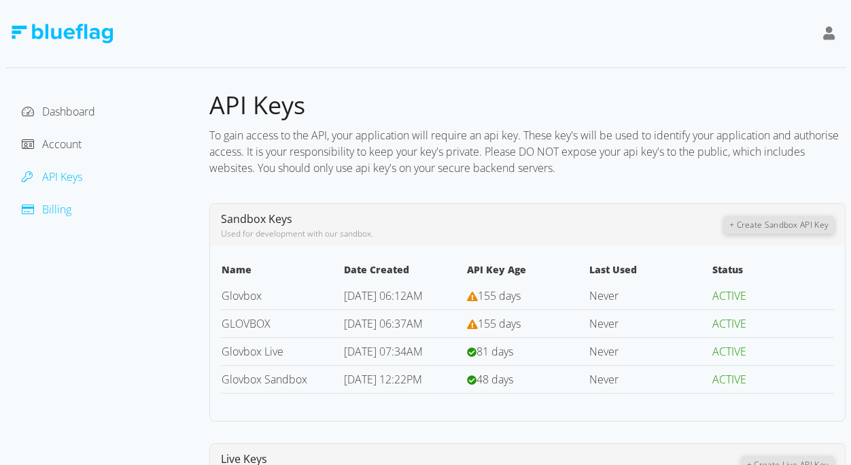
click at [54, 210] on span "Billing" at bounding box center [56, 209] width 29 height 15
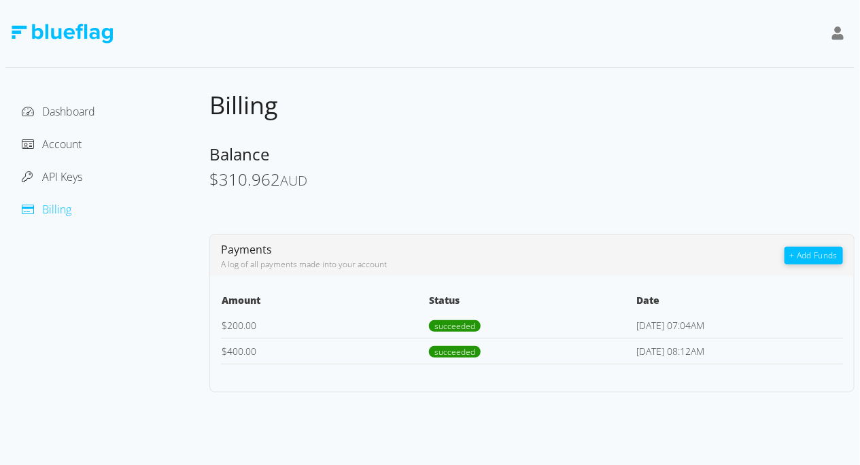
drag, startPoint x: 237, startPoint y: 177, endPoint x: 308, endPoint y: 173, distance: 71.5
click at [307, 173] on div "Dashboard Account API Keys Billing Billing Balance $ 310.962 AUD Payments A log…" at bounding box center [429, 241] width 849 height 303
click at [310, 174] on div "$ 310.962 AUD" at bounding box center [531, 181] width 645 height 20
click at [73, 116] on span "Dashboard" at bounding box center [68, 111] width 53 height 15
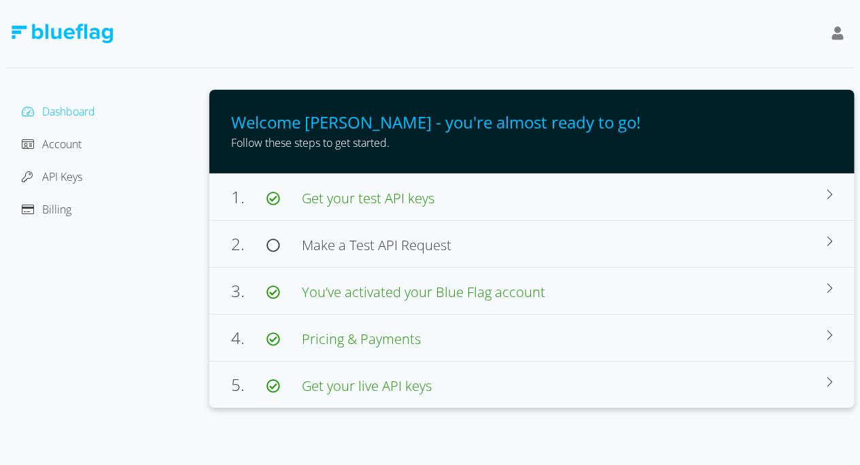
drag, startPoint x: 73, startPoint y: 115, endPoint x: 199, endPoint y: 430, distance: 339.0
click at [199, 430] on div "Dashboard Account API Keys Billing Welcome Steve - you're almost ready to go! F…" at bounding box center [430, 232] width 860 height 465
click at [371, 331] on span "Pricing & Payments" at bounding box center [361, 339] width 119 height 18
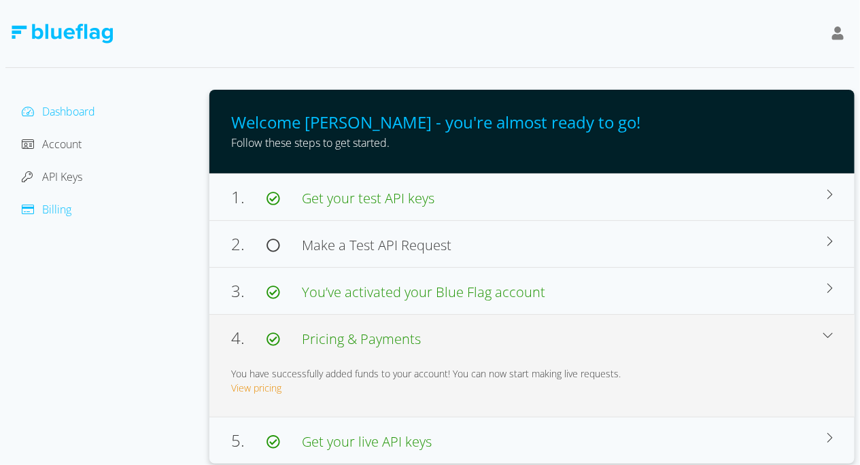
click at [57, 203] on span "Billing" at bounding box center [56, 209] width 29 height 15
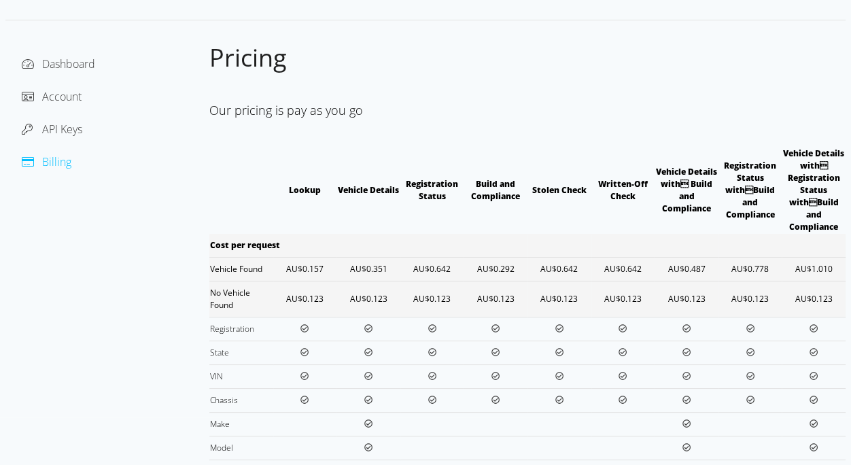
scroll to position [74, 0]
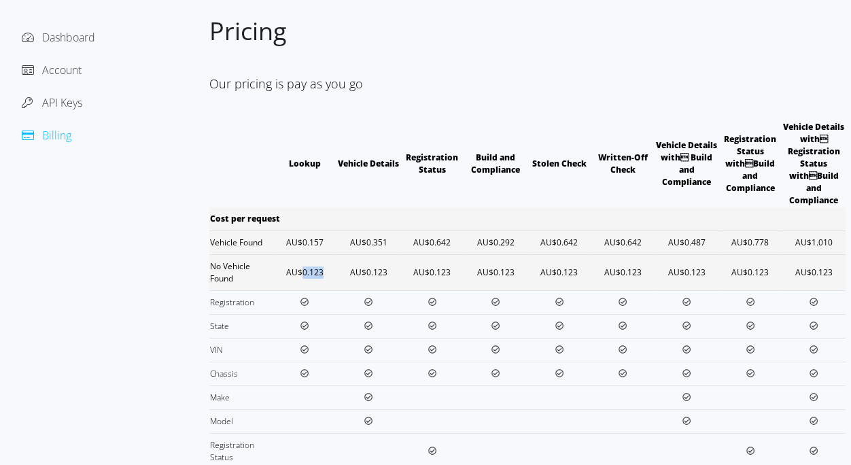
drag, startPoint x: 303, startPoint y: 273, endPoint x: 328, endPoint y: 273, distance: 25.8
click at [328, 273] on td "AU$0.123" at bounding box center [305, 272] width 64 height 36
drag, startPoint x: 832, startPoint y: 267, endPoint x: 462, endPoint y: 302, distance: 370.8
drag, startPoint x: 339, startPoint y: 283, endPoint x: 596, endPoint y: 279, distance: 256.4
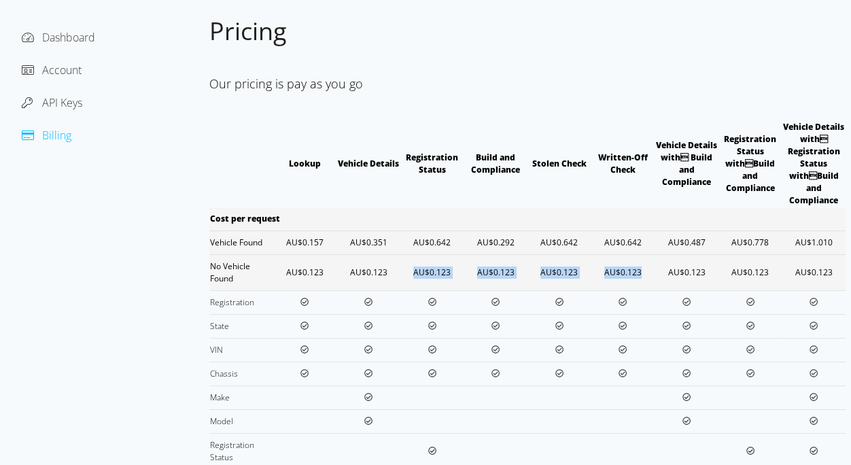
click at [596, 279] on tr "No Vehicle Found AU$0.123 AU$0.123 AU$0.123 AU$0.123 AU$0.123 AU$0.123 AU$0.123…" at bounding box center [527, 272] width 636 height 36
drag, startPoint x: 815, startPoint y: 273, endPoint x: 832, endPoint y: 274, distance: 16.4
click at [829, 274] on td "AU$0.123" at bounding box center [814, 272] width 64 height 36
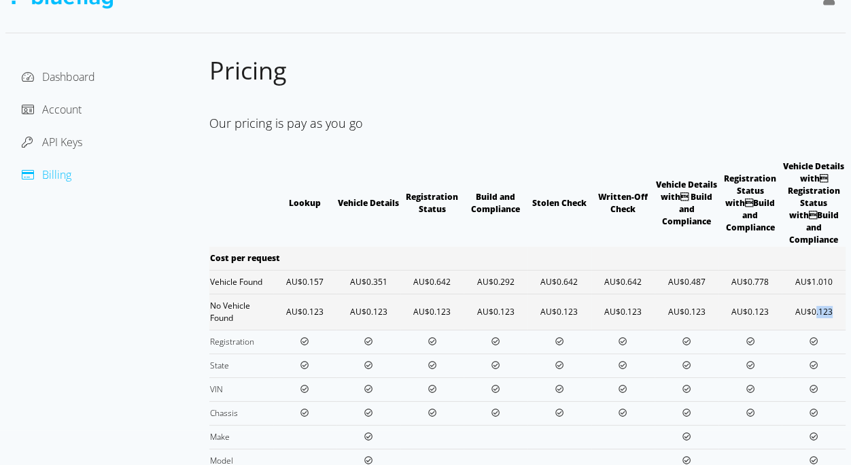
scroll to position [0, 0]
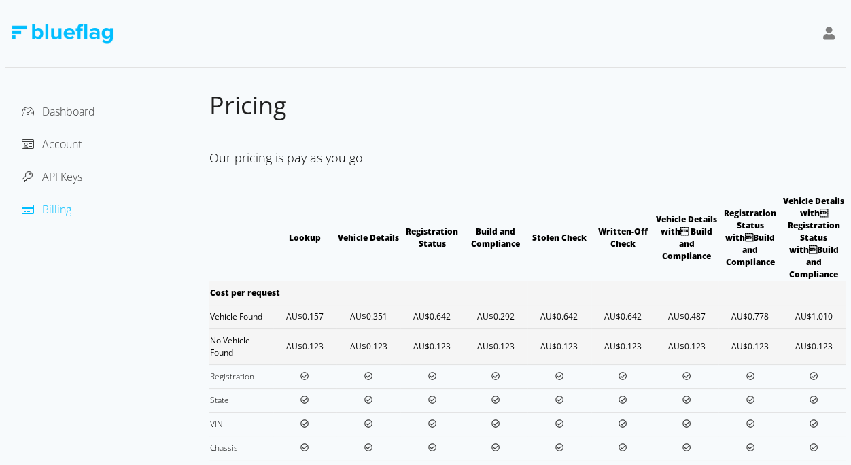
click at [828, 337] on td "AU$0.123" at bounding box center [814, 346] width 64 height 36
click at [37, 137] on div at bounding box center [32, 144] width 20 height 16
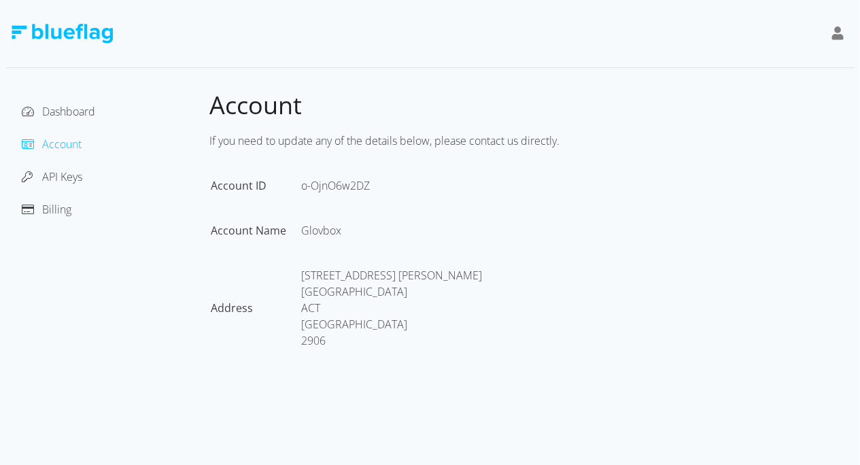
click at [839, 35] on icon at bounding box center [838, 34] width 12 height 14
click at [724, 68] on div "[PERSON_NAME]" at bounding box center [776, 68] width 114 height 16
click at [279, 119] on span "Account" at bounding box center [255, 104] width 92 height 33
click at [81, 109] on span "Dashboard" at bounding box center [68, 111] width 53 height 15
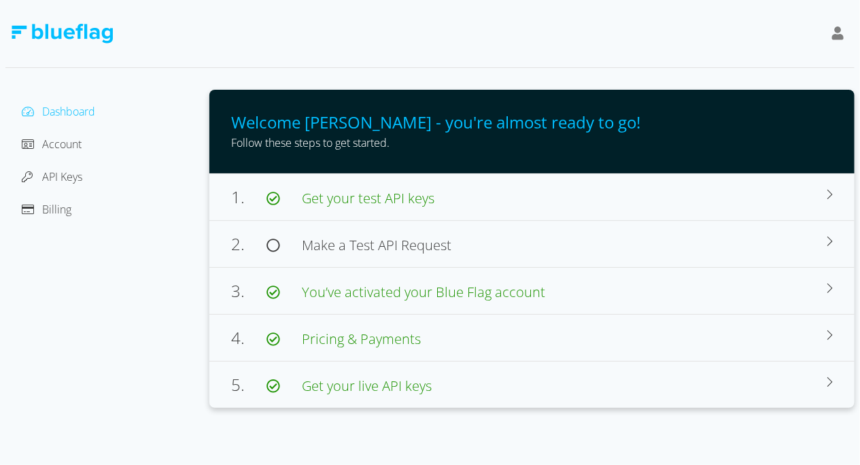
click at [84, 176] on div "API Keys" at bounding box center [107, 177] width 182 height 22
click at [82, 175] on span "API Keys" at bounding box center [62, 176] width 40 height 15
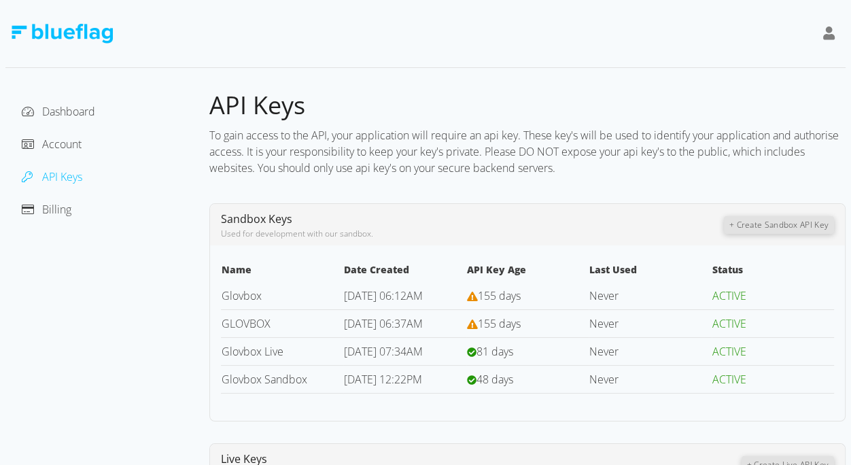
click at [56, 220] on div "Dashboard Account API Keys Billing" at bounding box center [107, 348] width 204 height 516
click at [58, 209] on span "Billing" at bounding box center [56, 209] width 29 height 15
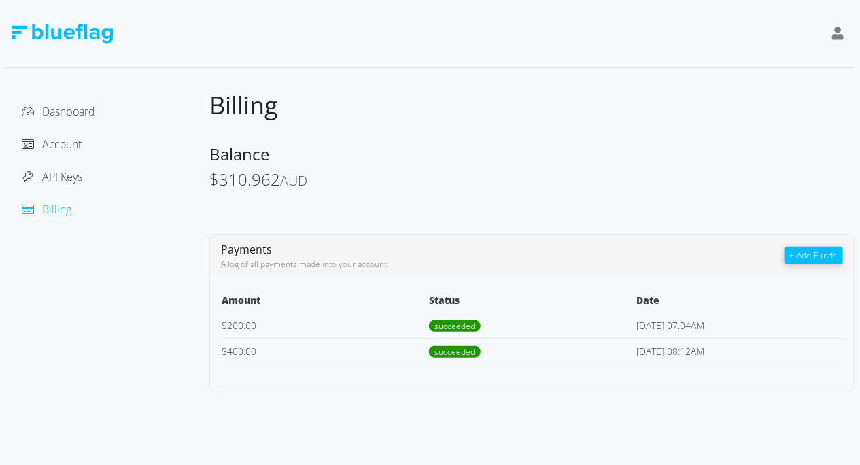
click at [237, 318] on td "$ 200.00" at bounding box center [324, 326] width 207 height 26
click at [238, 318] on td "$ 200.00" at bounding box center [324, 326] width 207 height 26
click at [238, 317] on td "$ 200.00" at bounding box center [324, 326] width 207 height 26
click at [264, 322] on td "$ 200.00" at bounding box center [324, 326] width 207 height 26
click at [480, 325] on td "succeeded" at bounding box center [531, 326] width 207 height 26
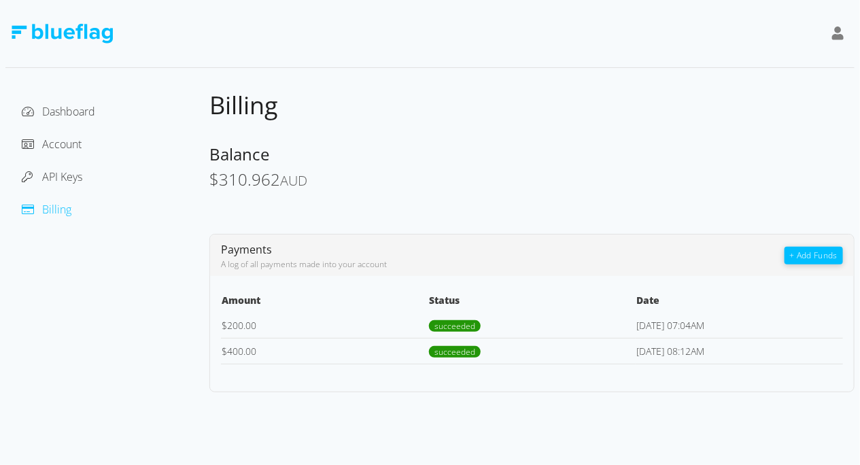
click at [480, 325] on td "succeeded" at bounding box center [531, 326] width 207 height 26
click at [519, 333] on td "succeeded" at bounding box center [531, 326] width 207 height 26
click at [664, 334] on td "[DATE] 07:04AM" at bounding box center [739, 326] width 207 height 26
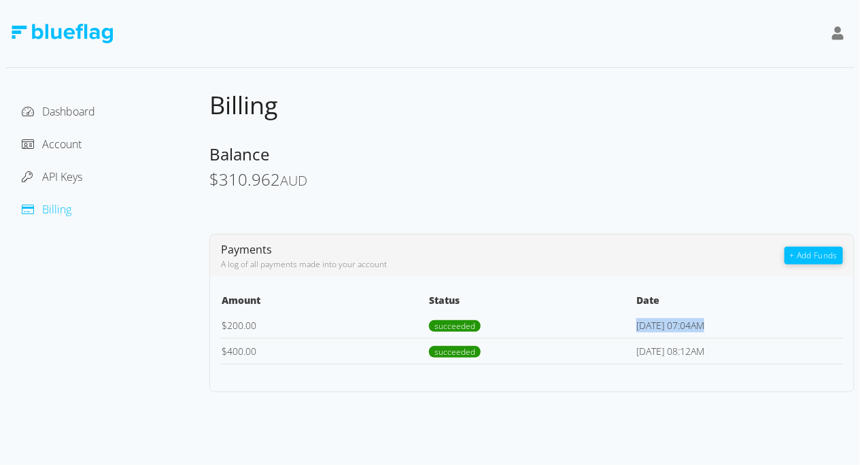
click at [664, 334] on td "[DATE] 07:04AM" at bounding box center [739, 326] width 207 height 26
click at [78, 177] on span "API Keys" at bounding box center [62, 176] width 40 height 15
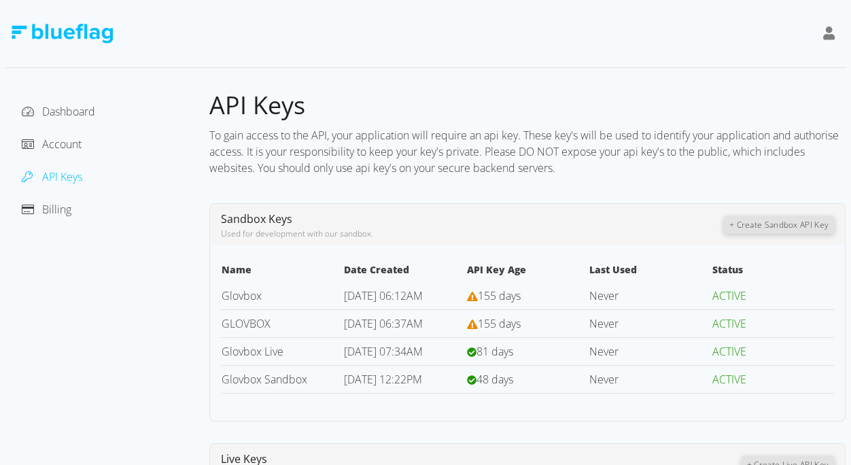
scroll to position [140, 0]
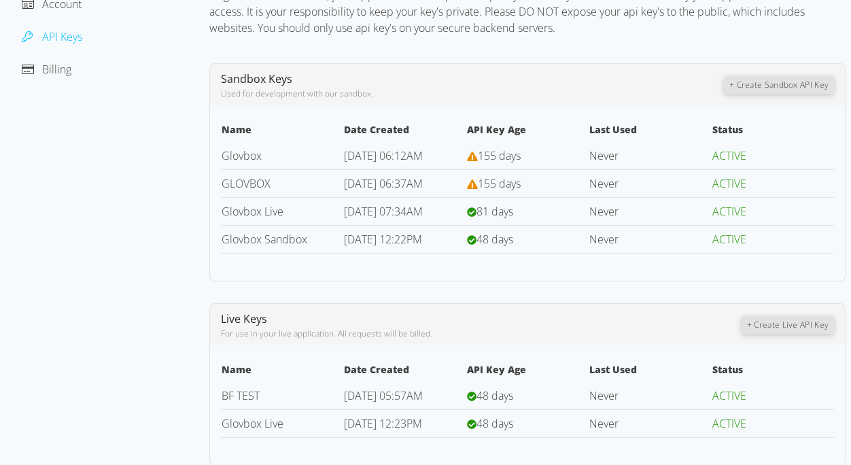
click at [723, 50] on div "API Keys To gain access to the API, your application will require an api key. T…" at bounding box center [527, 208] width 636 height 516
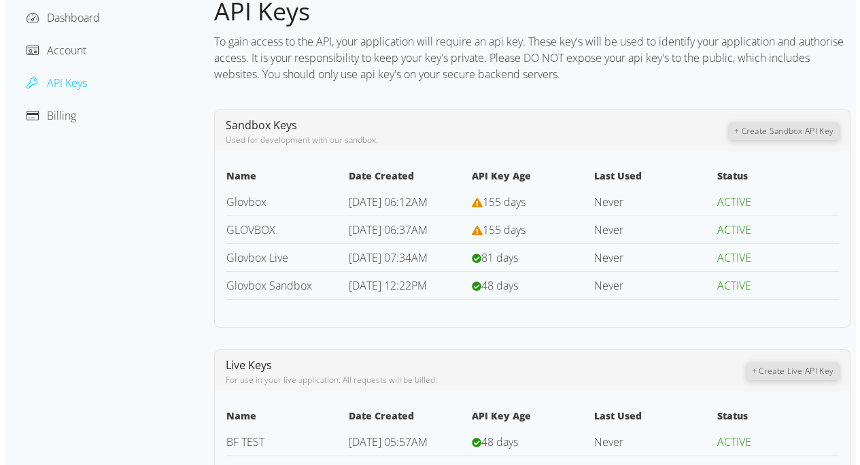
scroll to position [0, 0]
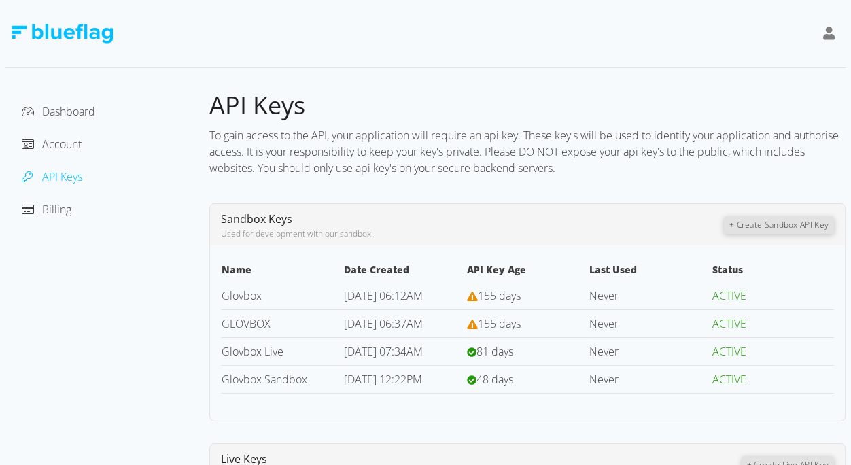
click at [87, 97] on div "Dashboard Account API Keys Billing" at bounding box center [107, 348] width 204 height 516
click at [84, 97] on div "Dashboard Account API Keys Billing" at bounding box center [107, 348] width 204 height 516
click at [75, 111] on span "Dashboard" at bounding box center [68, 111] width 53 height 15
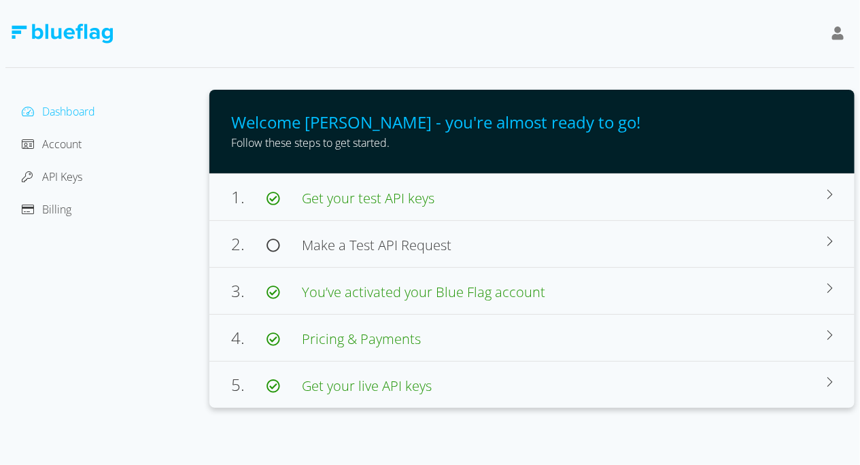
click at [50, 218] on div "Billing" at bounding box center [107, 210] width 182 height 22
click at [59, 207] on span "Billing" at bounding box center [56, 209] width 29 height 15
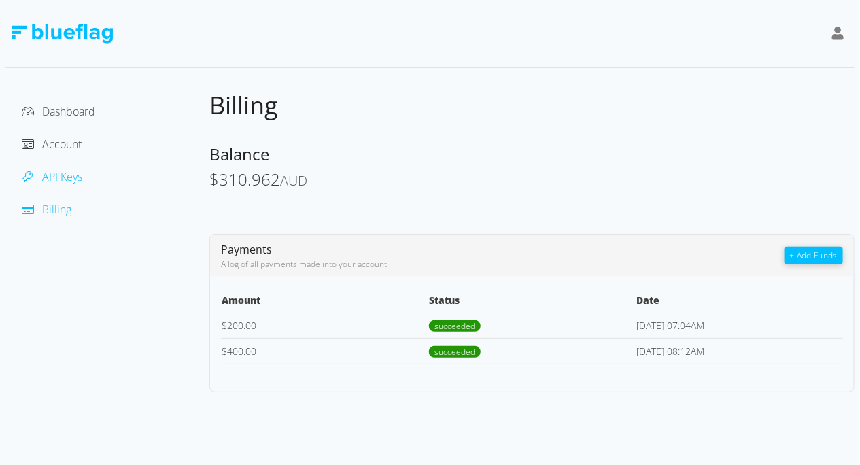
click at [60, 171] on span "API Keys" at bounding box center [62, 176] width 40 height 15
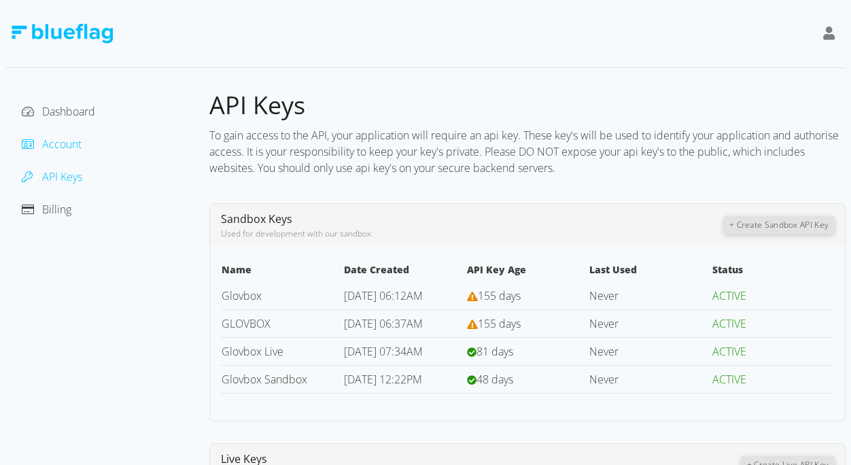
click at [54, 145] on span "Account" at bounding box center [61, 144] width 39 height 15
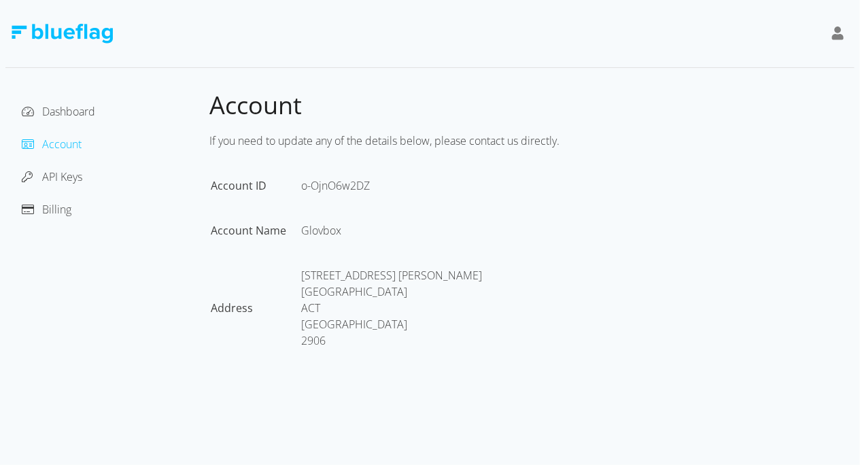
click at [54, 192] on div "Dashboard Account API Keys Billing" at bounding box center [107, 161] width 182 height 120
click at [48, 218] on div "Billing" at bounding box center [107, 210] width 182 height 22
click at [52, 209] on span "Billing" at bounding box center [56, 209] width 29 height 15
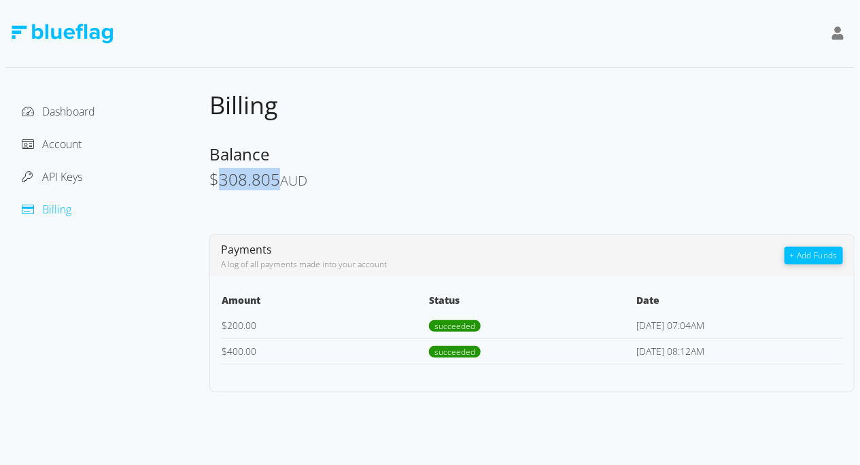
drag, startPoint x: 217, startPoint y: 184, endPoint x: 277, endPoint y: 184, distance: 60.5
click at [277, 184] on span "$ 308.805 AUD" at bounding box center [258, 179] width 98 height 22
click at [277, 184] on span "308.805" at bounding box center [249, 179] width 61 height 22
drag, startPoint x: 222, startPoint y: 177, endPoint x: 296, endPoint y: 168, distance: 74.0
click at [296, 168] on span "$ 308.805 AUD" at bounding box center [258, 179] width 98 height 22
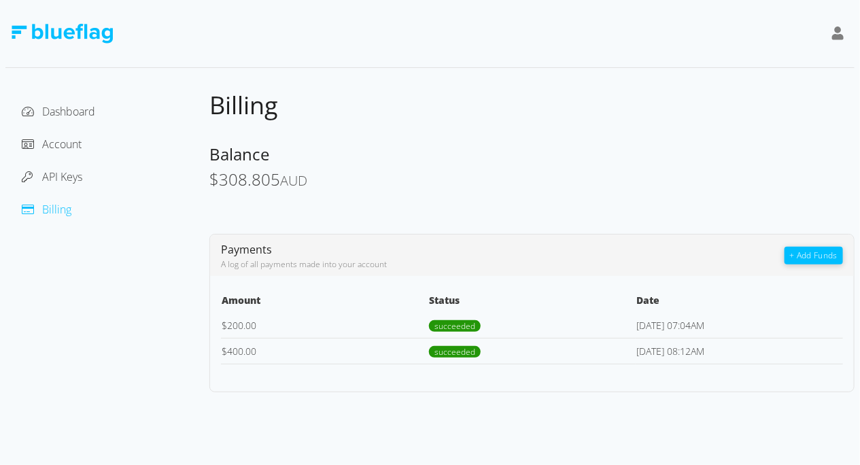
click at [296, 156] on div "Balance" at bounding box center [531, 154] width 645 height 22
